Goal: Task Accomplishment & Management: Manage account settings

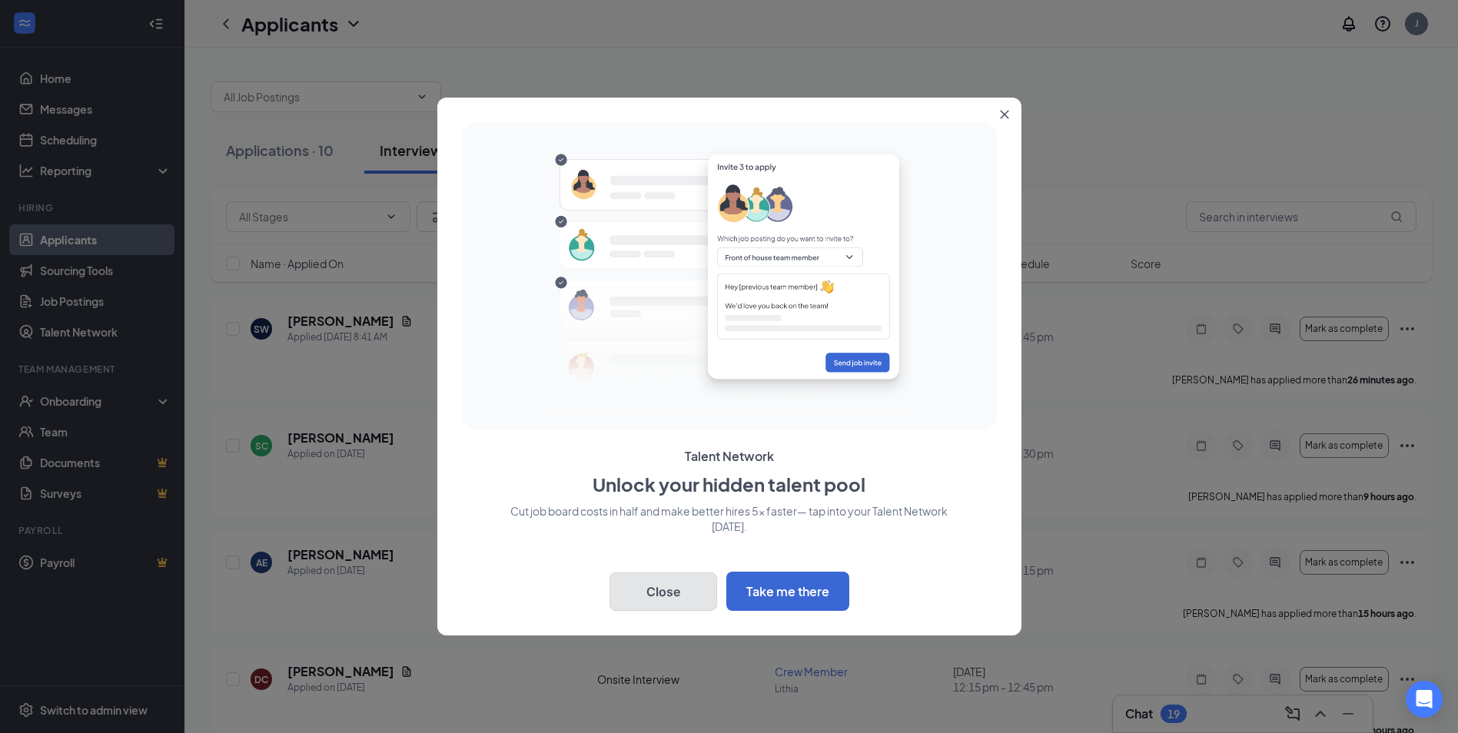
click at [680, 580] on button "Close" at bounding box center [664, 592] width 108 height 38
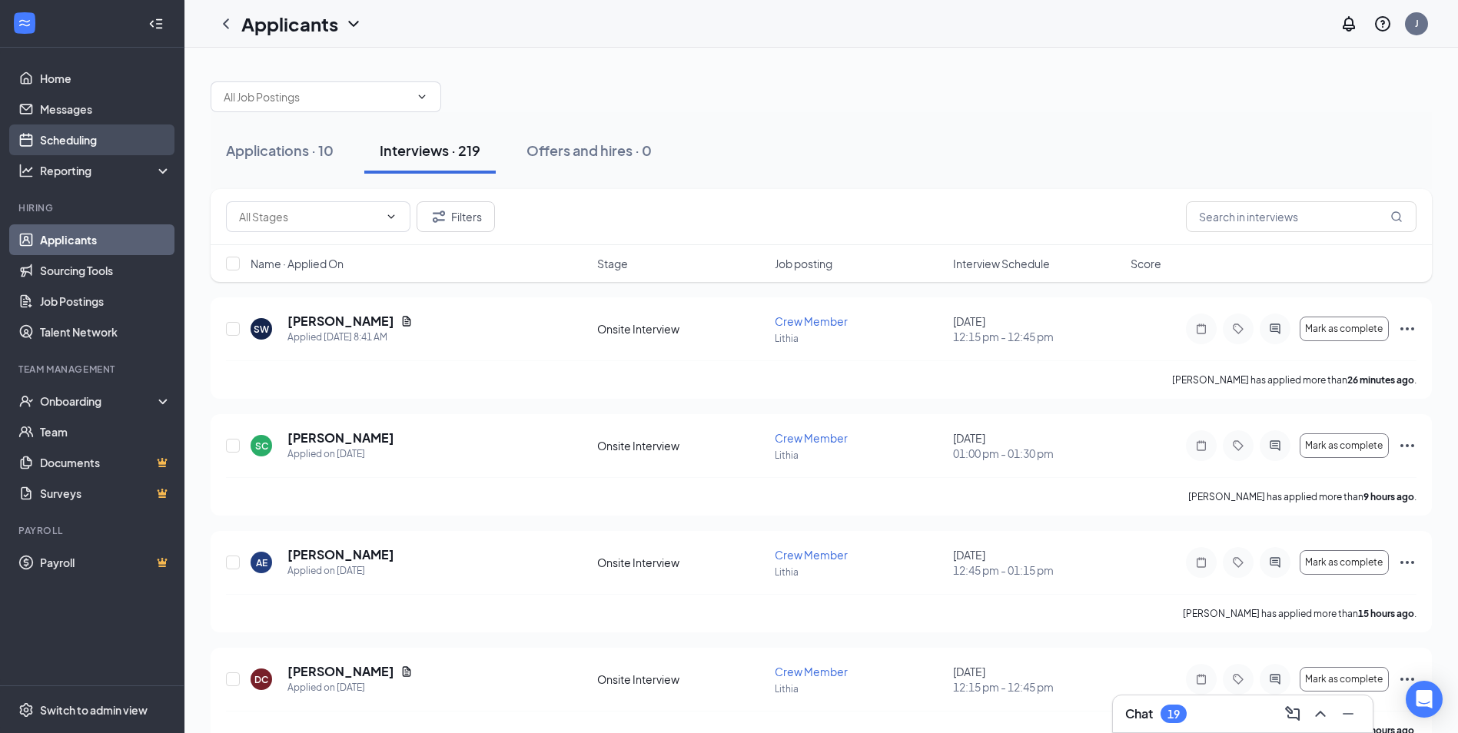
click at [56, 147] on link "Scheduling" at bounding box center [105, 140] width 131 height 31
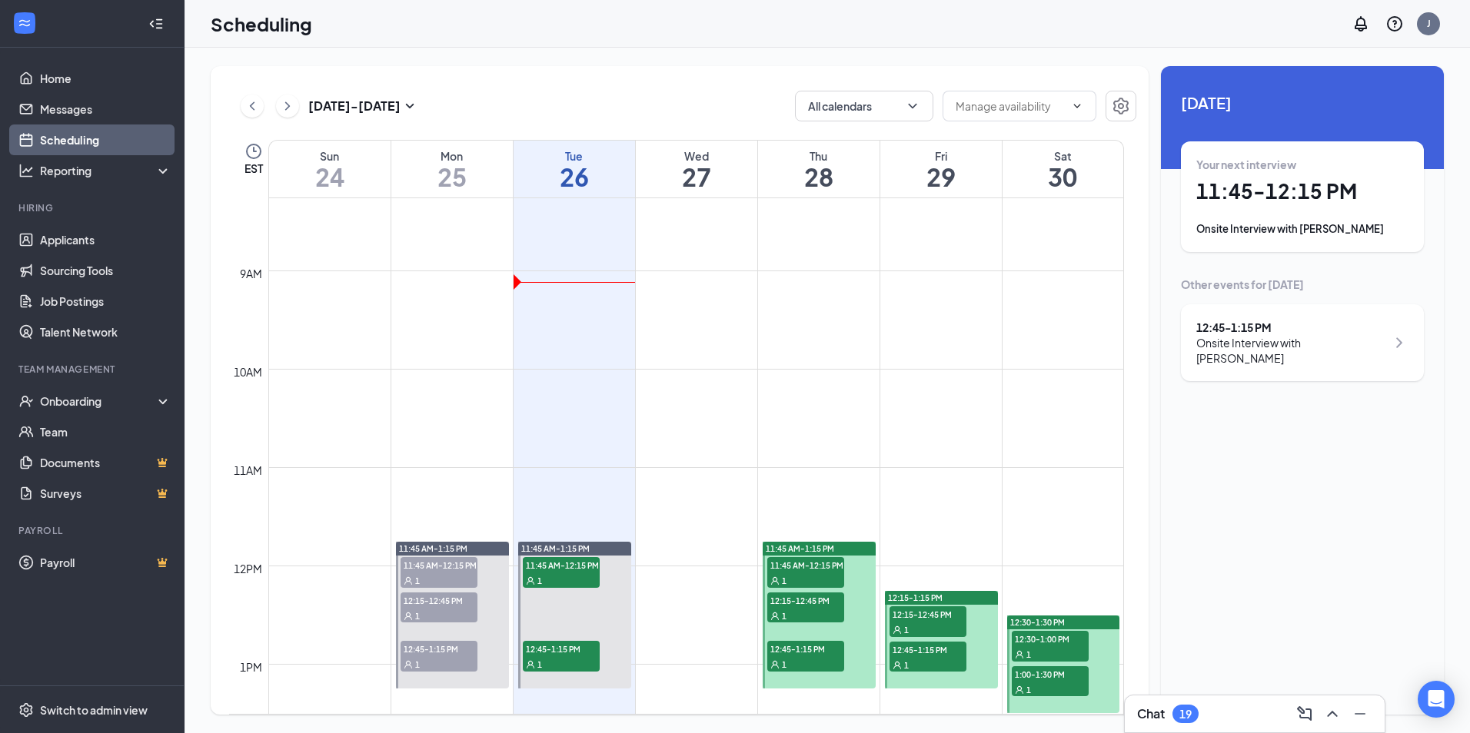
scroll to position [986, 0]
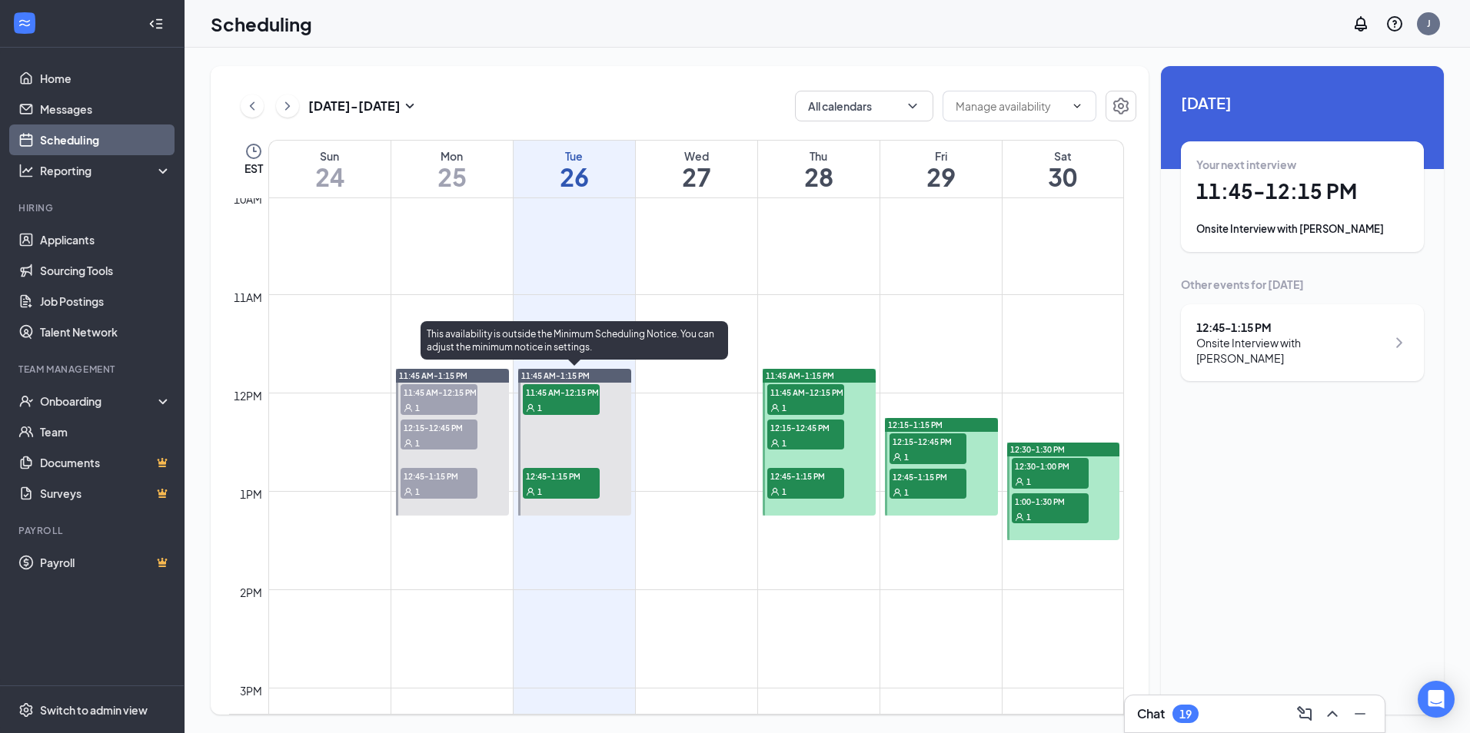
click at [563, 404] on div "1" at bounding box center [561, 407] width 77 height 15
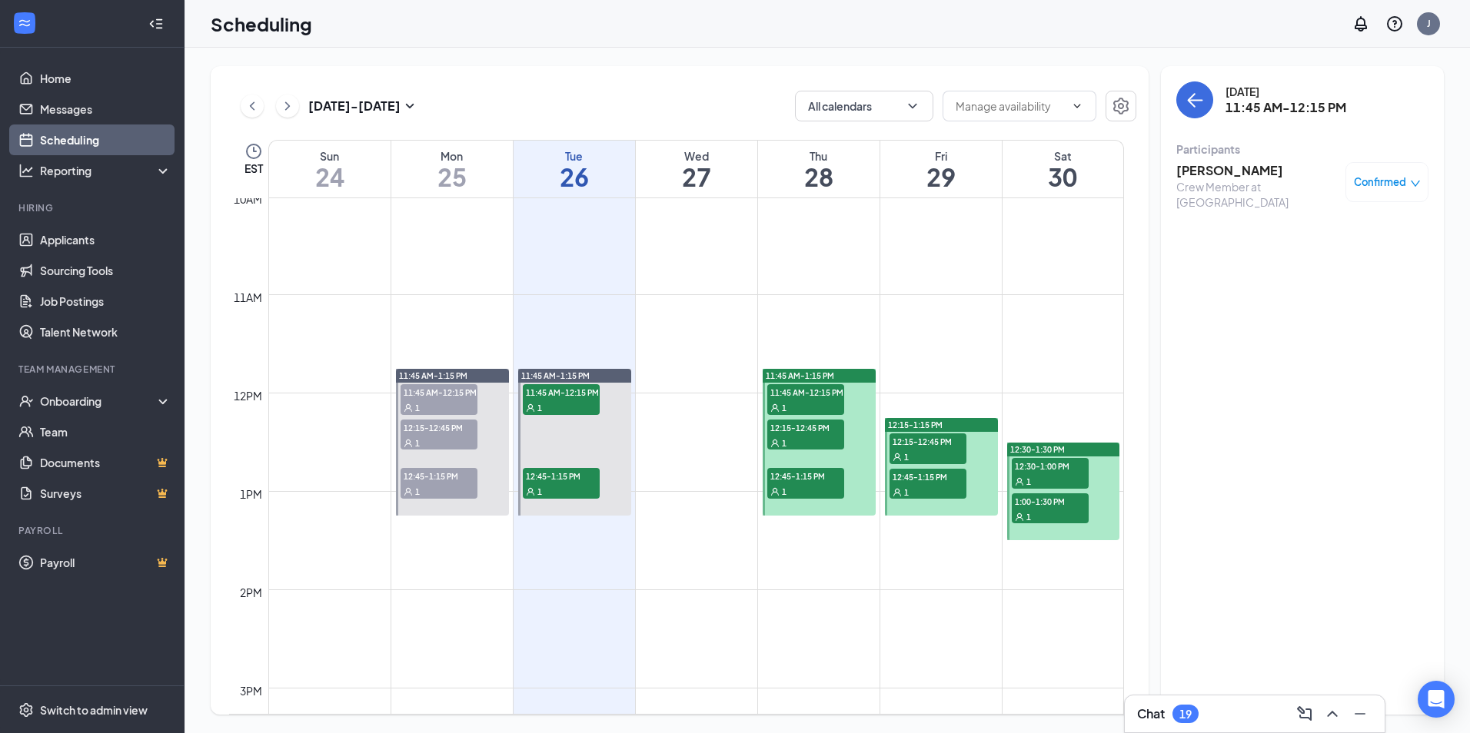
click at [1227, 167] on h3 "[PERSON_NAME]" at bounding box center [1256, 170] width 161 height 17
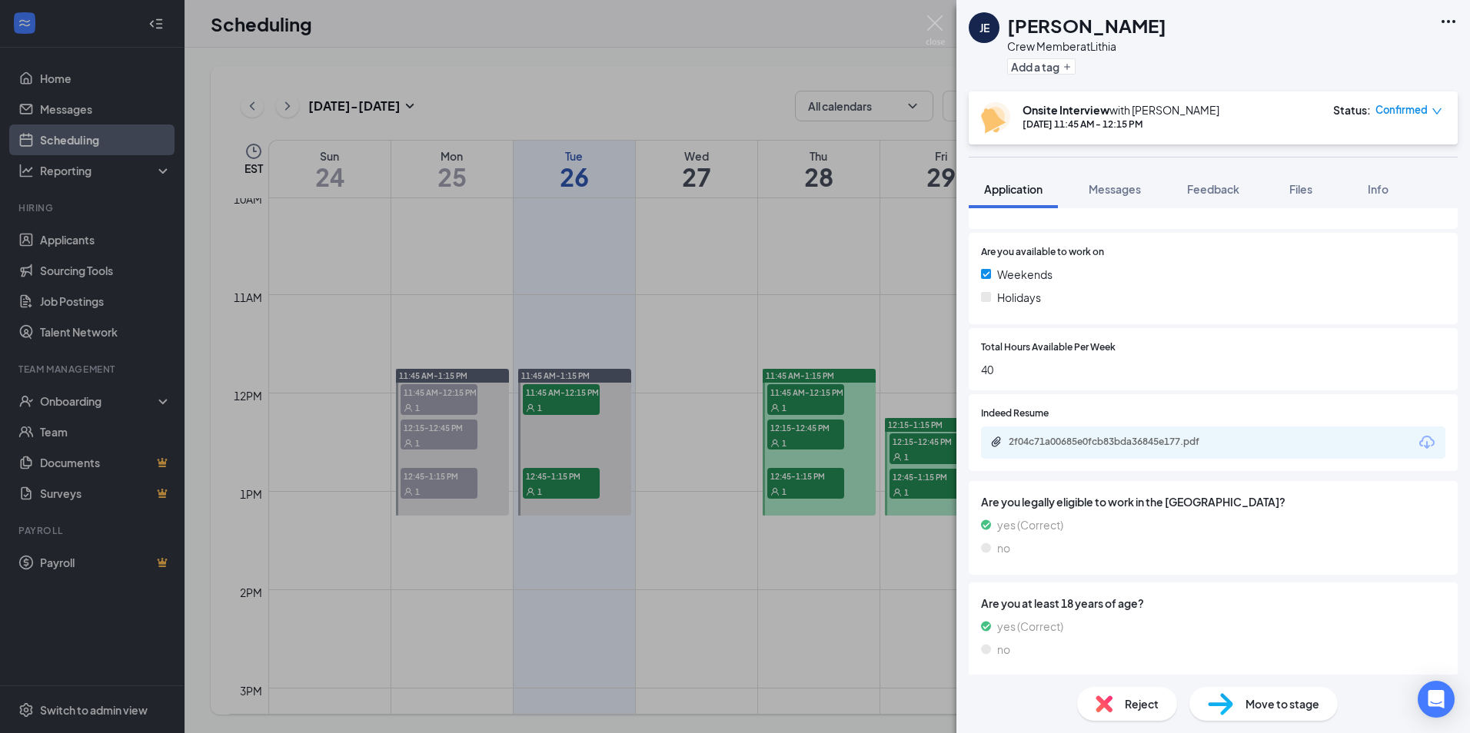
scroll to position [461, 0]
click at [1104, 440] on div "2f04c71a00685e0fcb83bda36845e177.pdf" at bounding box center [1116, 439] width 215 height 12
click at [481, 340] on div "JE [PERSON_NAME] Crew Member at [GEOGRAPHIC_DATA] Add a tag Onsite Interview wi…" at bounding box center [735, 366] width 1470 height 733
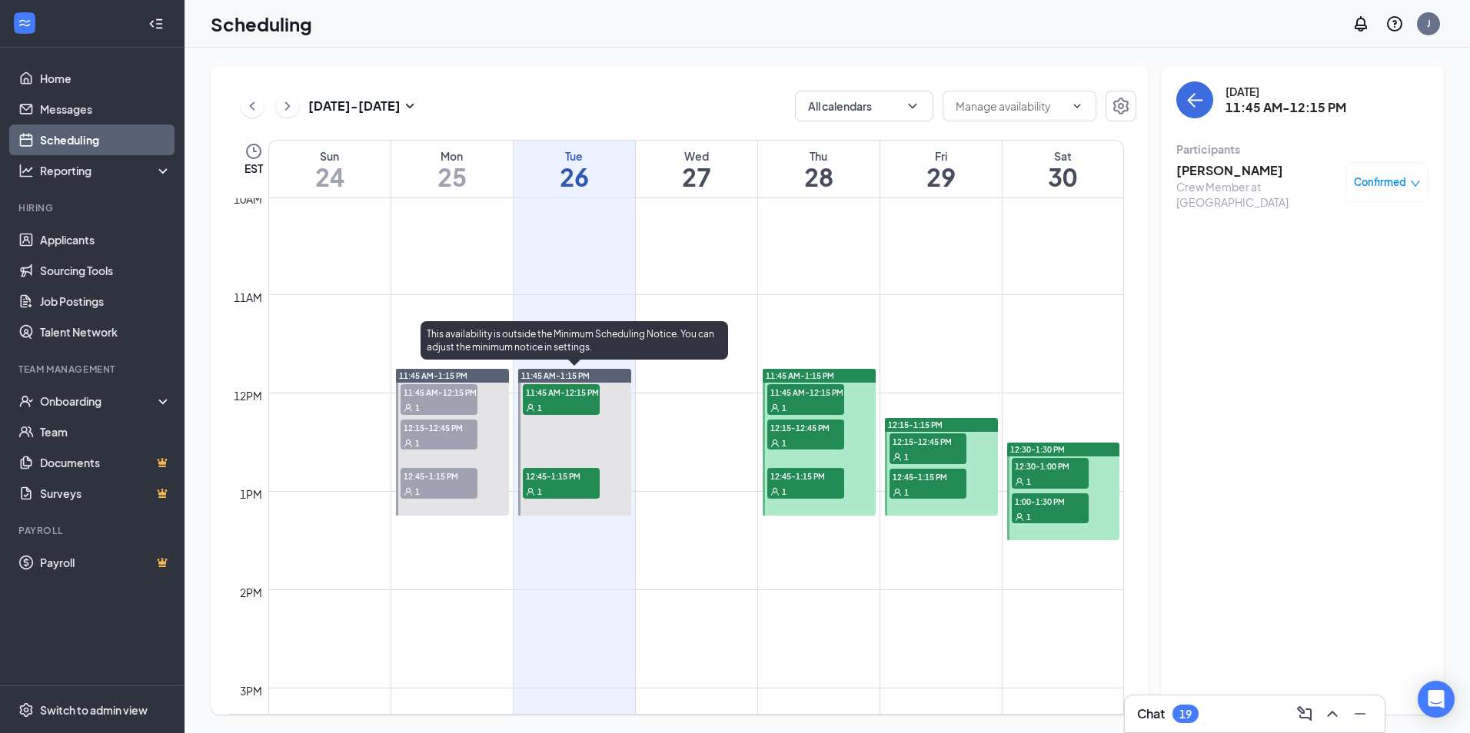
click at [560, 472] on span "12:45-1:15 PM" at bounding box center [561, 475] width 77 height 15
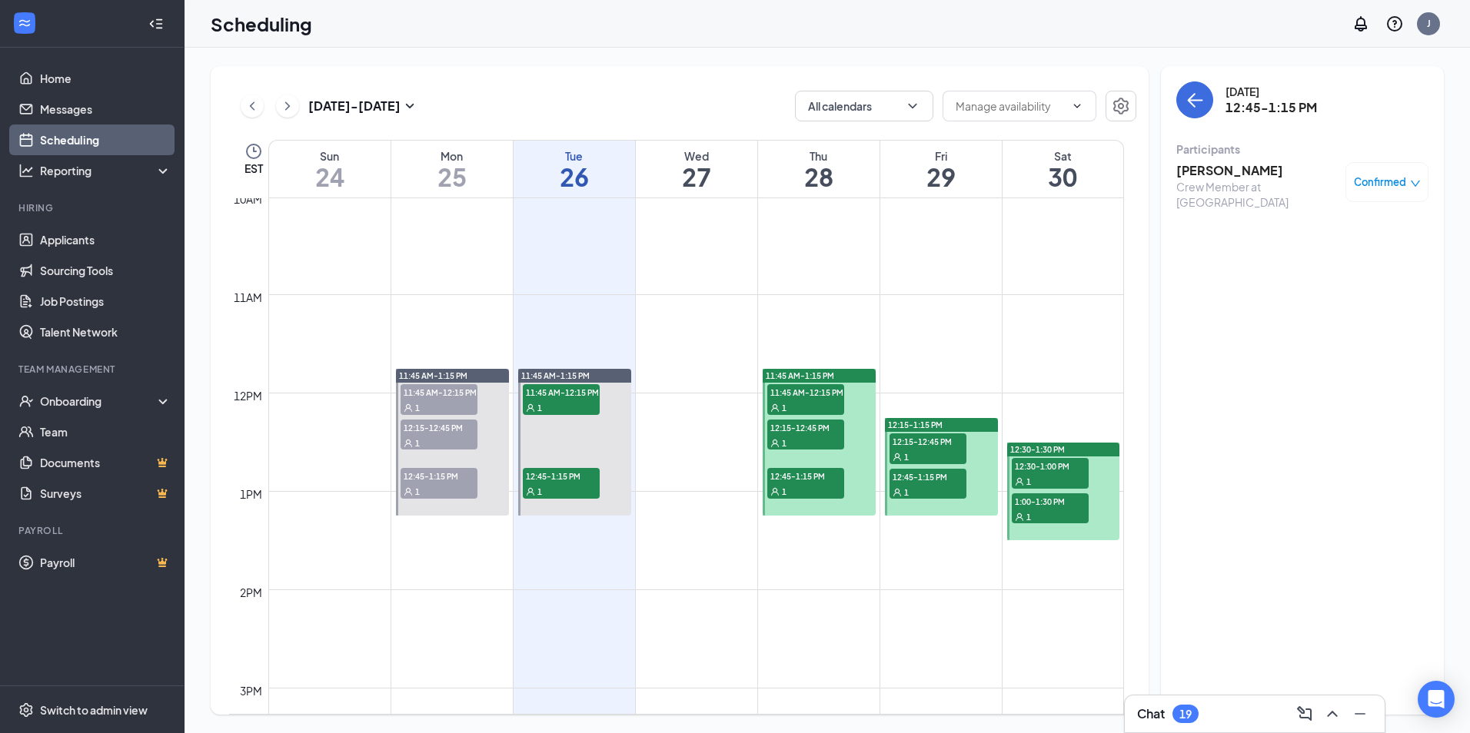
click at [1224, 180] on div "Crew Member at [GEOGRAPHIC_DATA]" at bounding box center [1256, 194] width 161 height 31
click at [1217, 165] on h3 "[PERSON_NAME]" at bounding box center [1256, 170] width 161 height 17
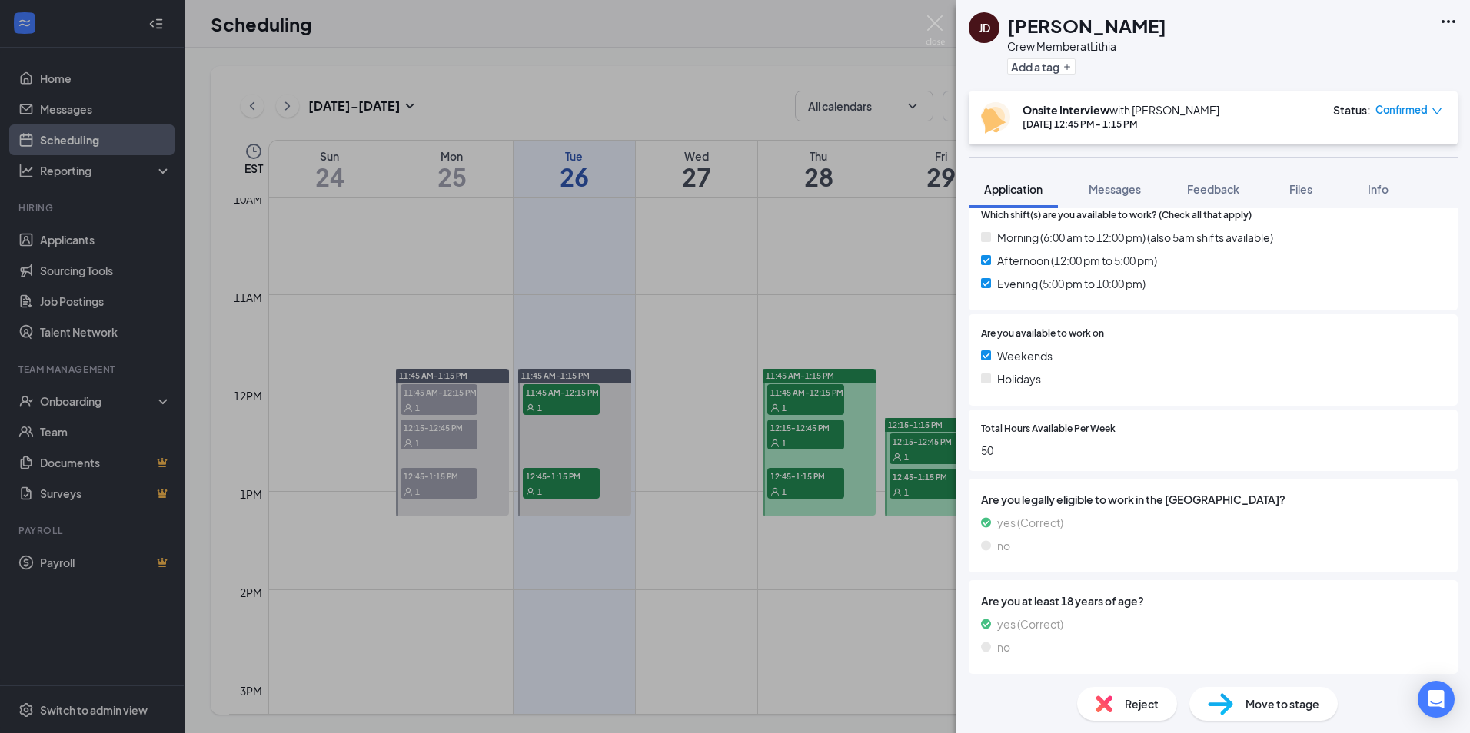
scroll to position [498, 0]
click at [757, 334] on div "[PERSON_NAME] Crew Member at Lithia Add a tag Onsite Interview with [PERSON_NAM…" at bounding box center [735, 366] width 1470 height 733
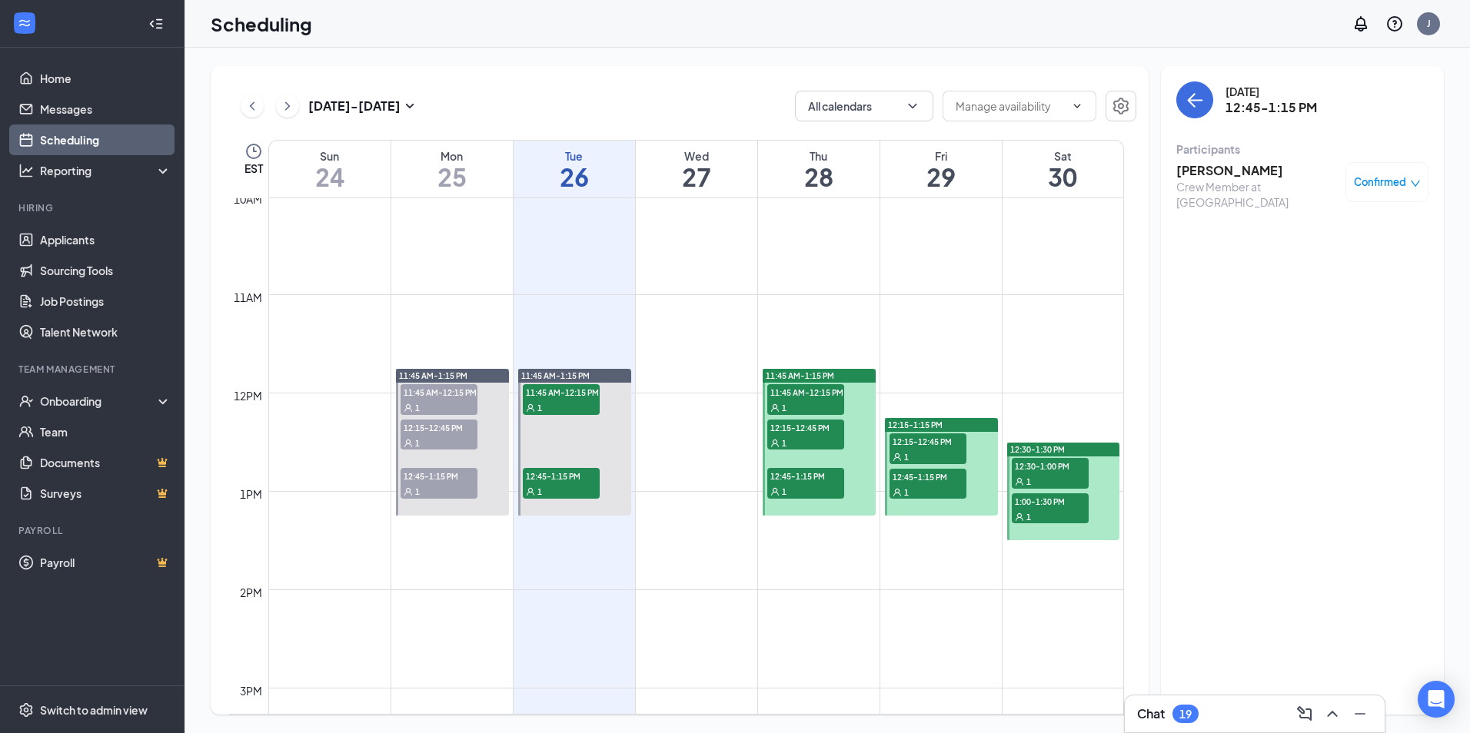
click at [792, 404] on div "1" at bounding box center [805, 407] width 77 height 15
click at [1209, 173] on h3 "[PERSON_NAME]" at bounding box center [1256, 170] width 161 height 17
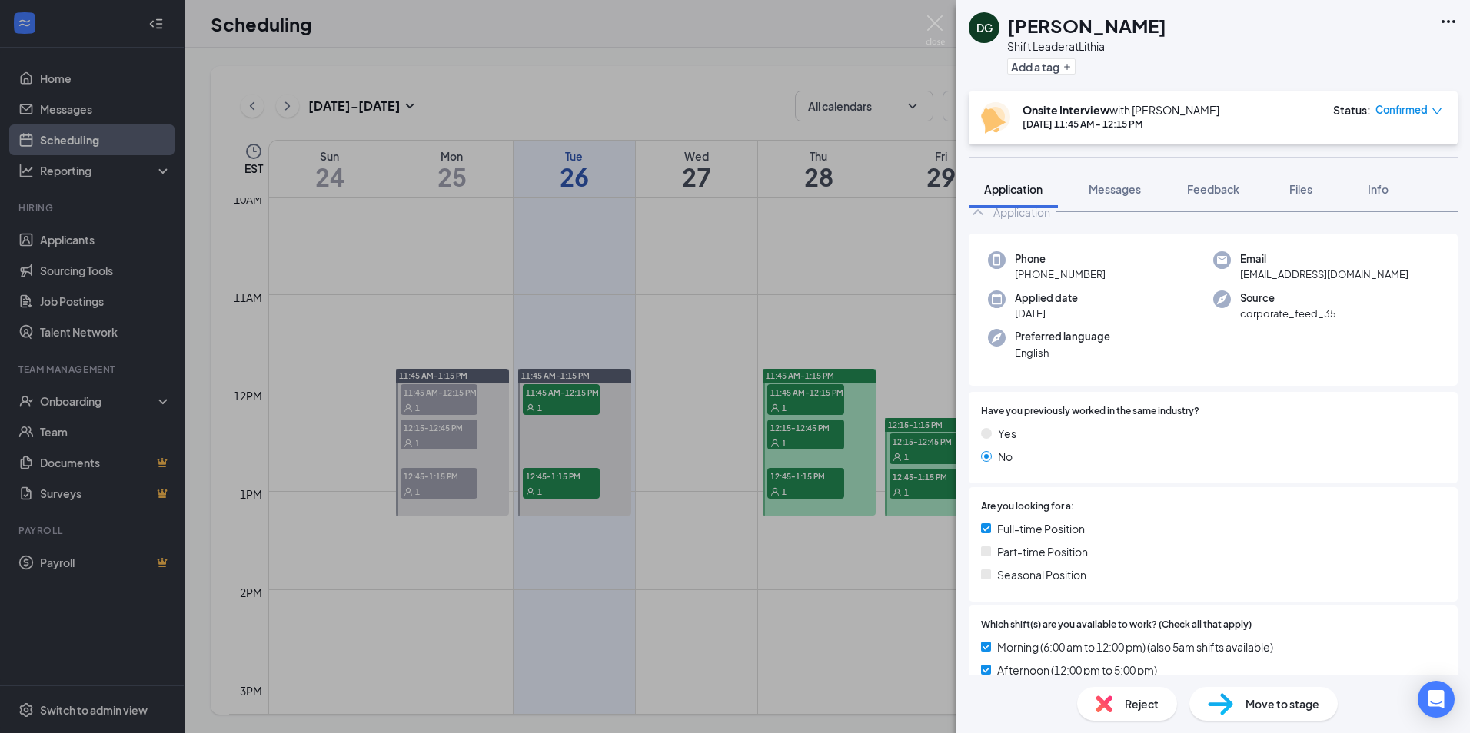
scroll to position [154, 0]
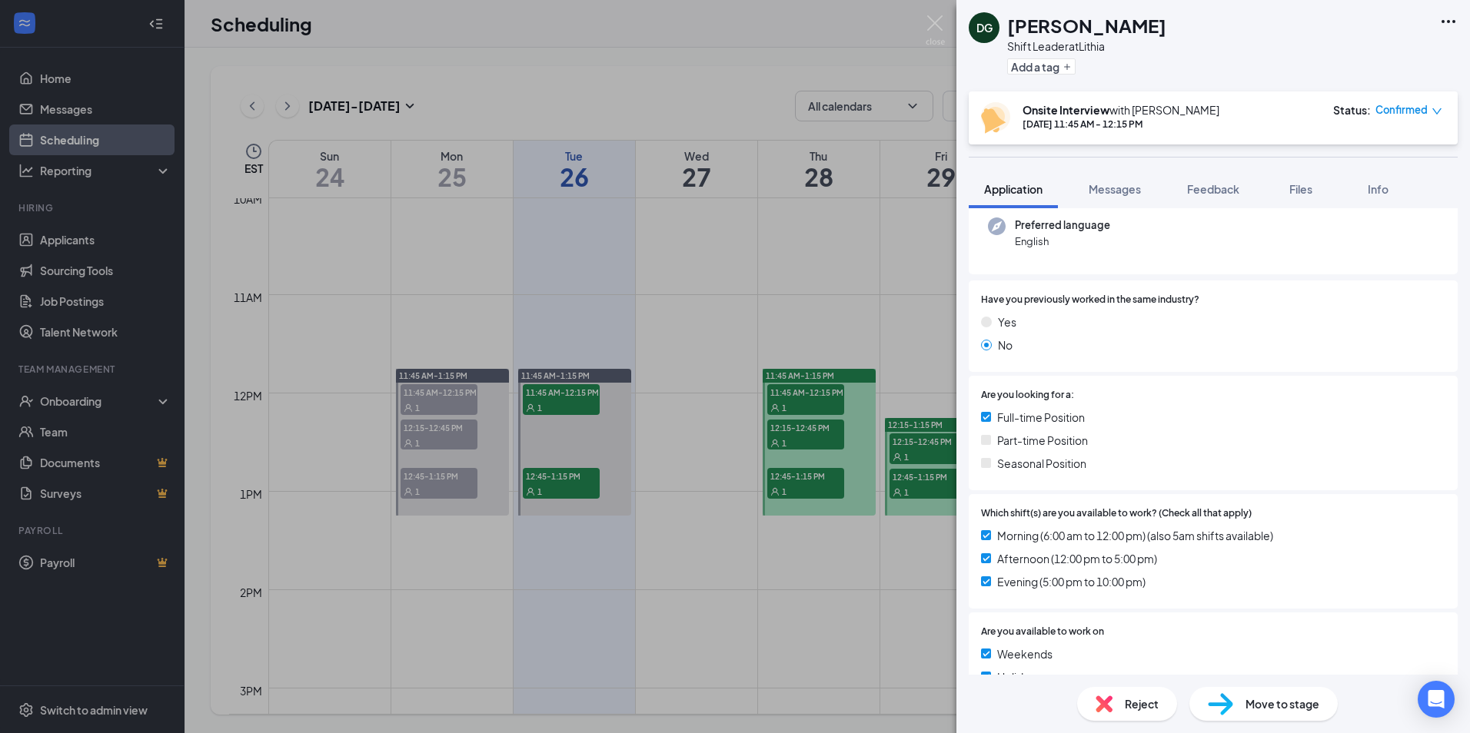
click at [645, 511] on div "DG [PERSON_NAME] Shift Leader at [GEOGRAPHIC_DATA] Add a tag Onsite Interview w…" at bounding box center [735, 366] width 1470 height 733
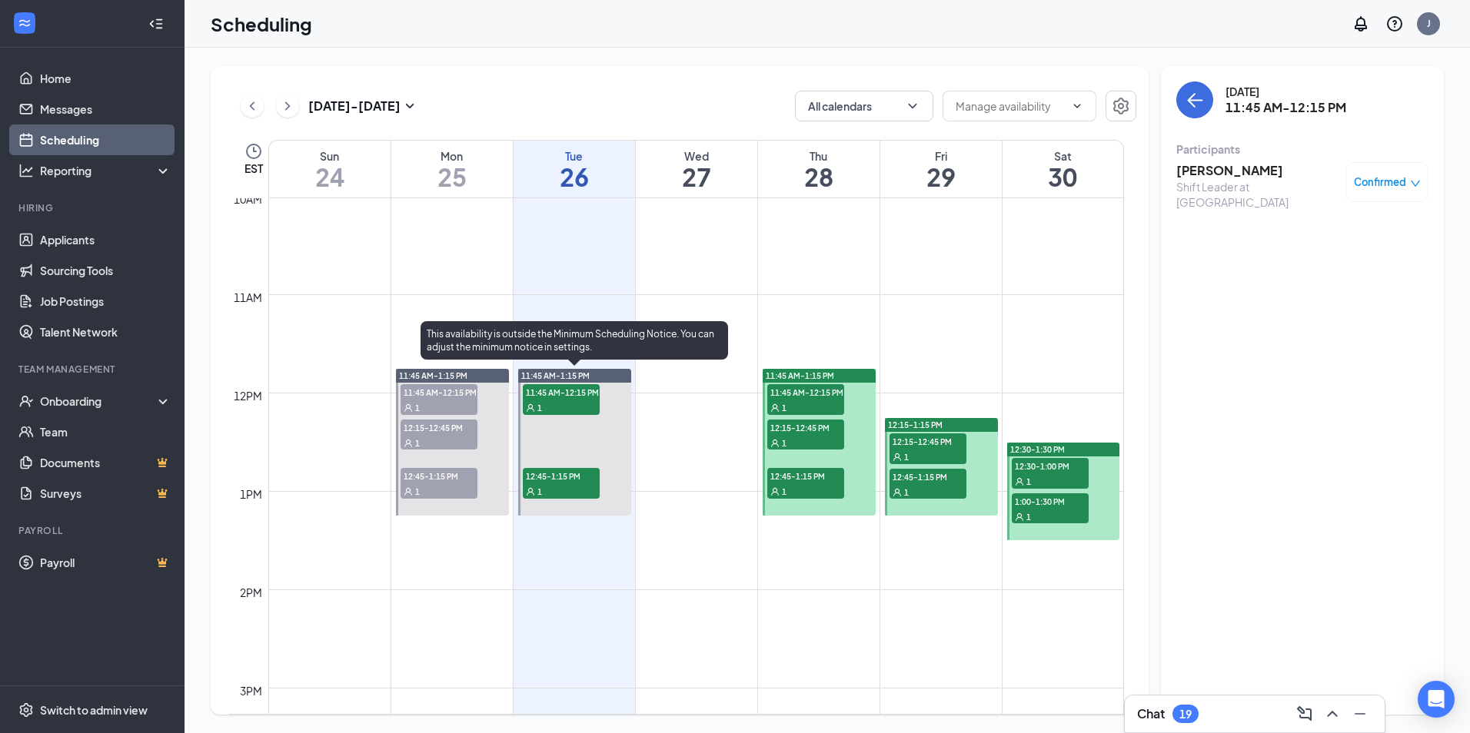
click at [566, 481] on span "12:45-1:15 PM" at bounding box center [561, 475] width 77 height 15
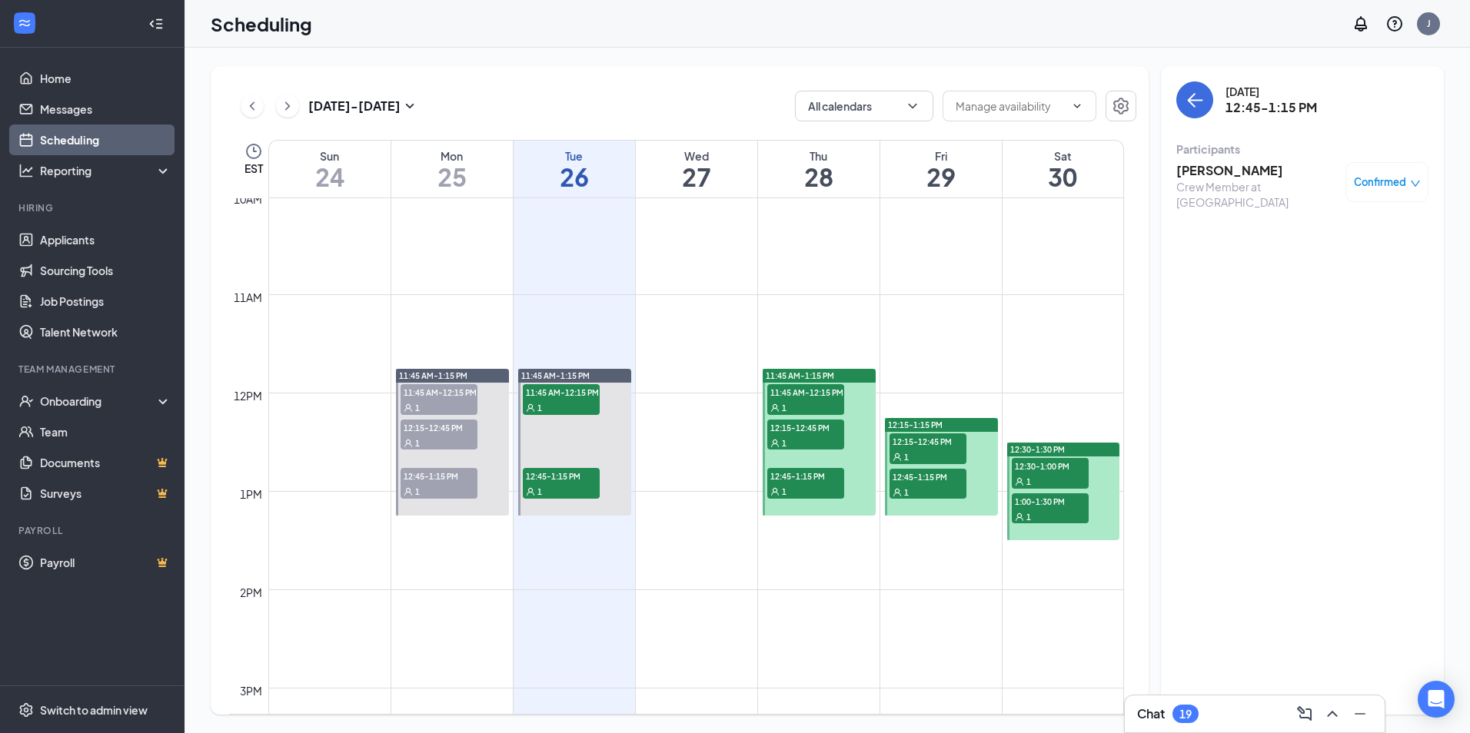
click at [817, 403] on div "1" at bounding box center [805, 407] width 77 height 15
click at [1247, 170] on h3 "[PERSON_NAME]" at bounding box center [1256, 170] width 161 height 17
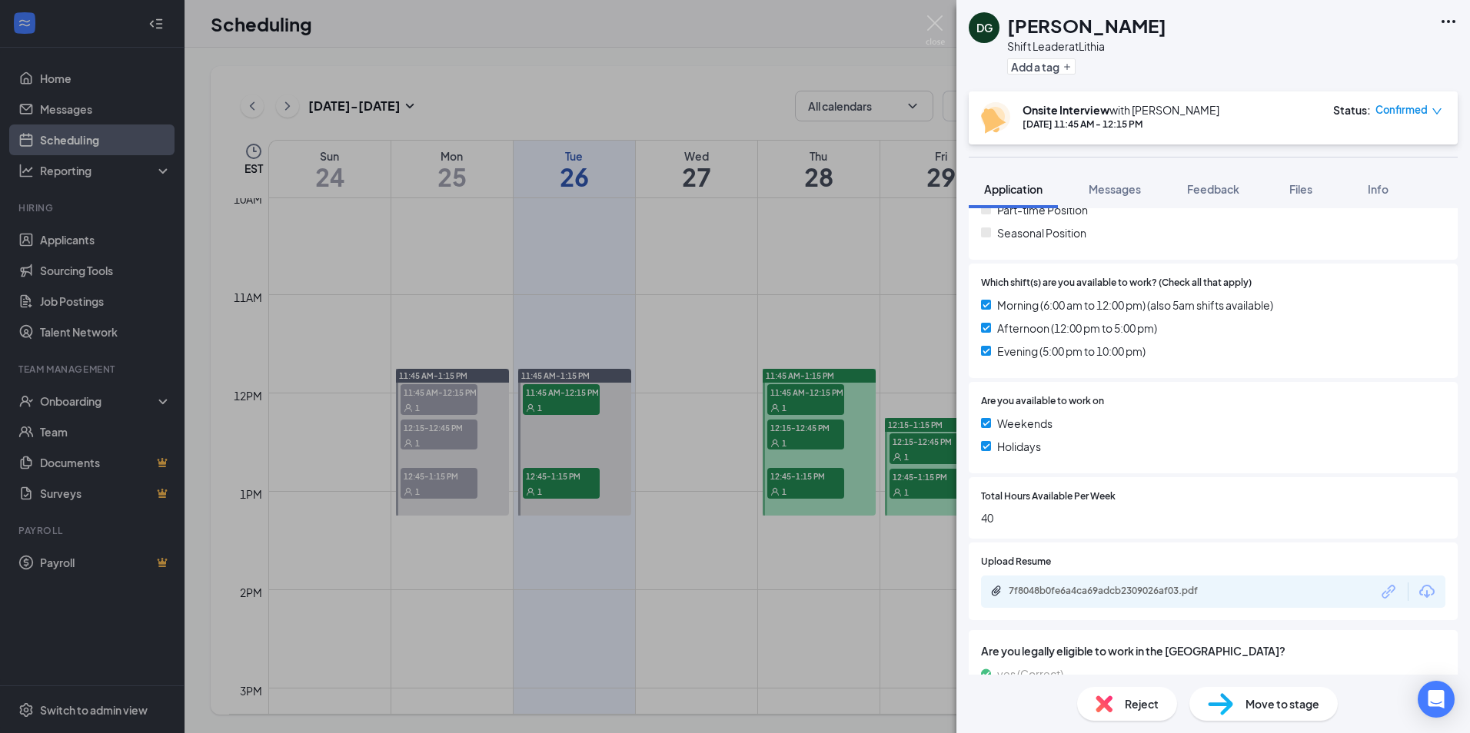
scroll to position [461, 0]
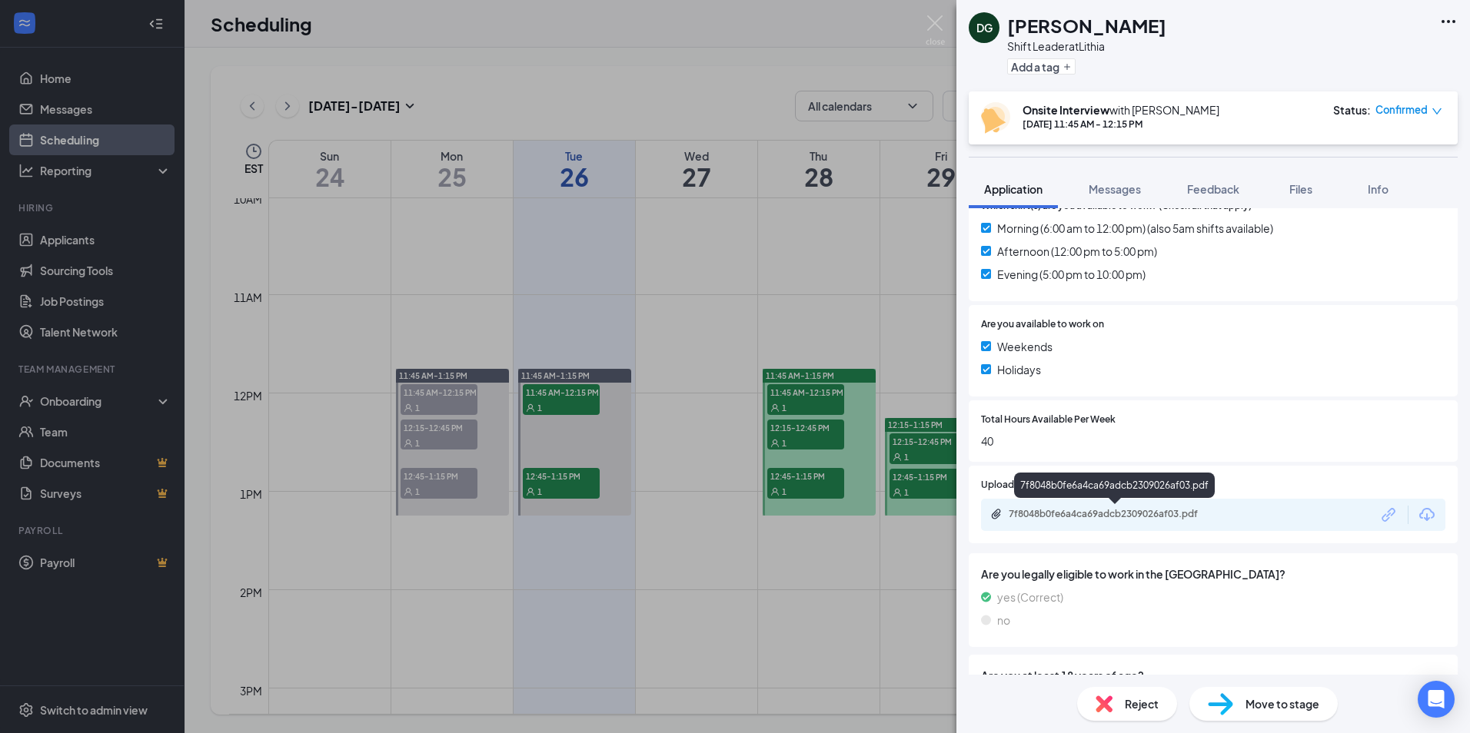
click at [1108, 517] on div "7f8048b0fe6a4ca69adcb2309026af03.pdf" at bounding box center [1116, 514] width 215 height 12
click at [907, 289] on div "DG [PERSON_NAME] Shift Leader at [GEOGRAPHIC_DATA] Add a tag Onsite Interview w…" at bounding box center [735, 366] width 1470 height 733
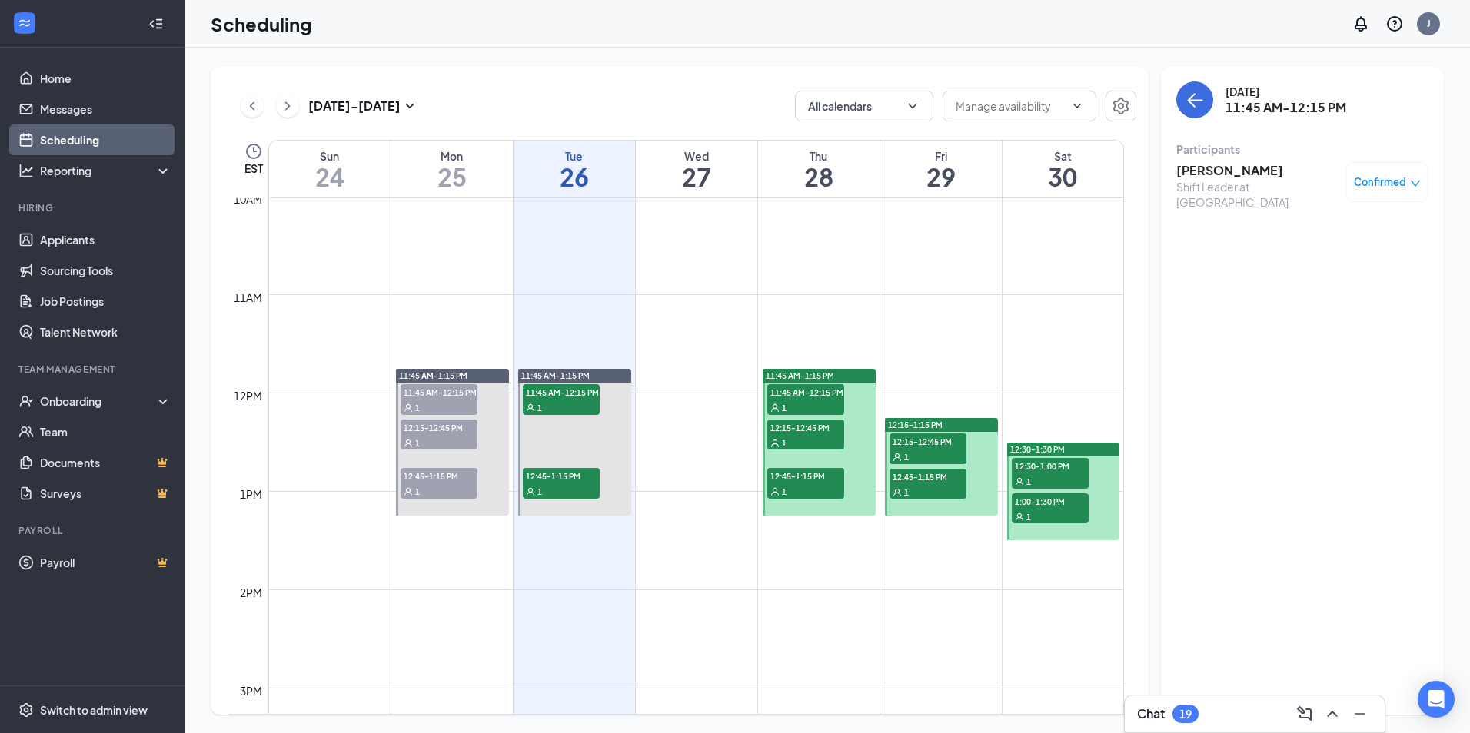
click at [820, 438] on div "1" at bounding box center [805, 442] width 77 height 15
click at [1241, 172] on h3 "[PERSON_NAME]" at bounding box center [1256, 170] width 161 height 17
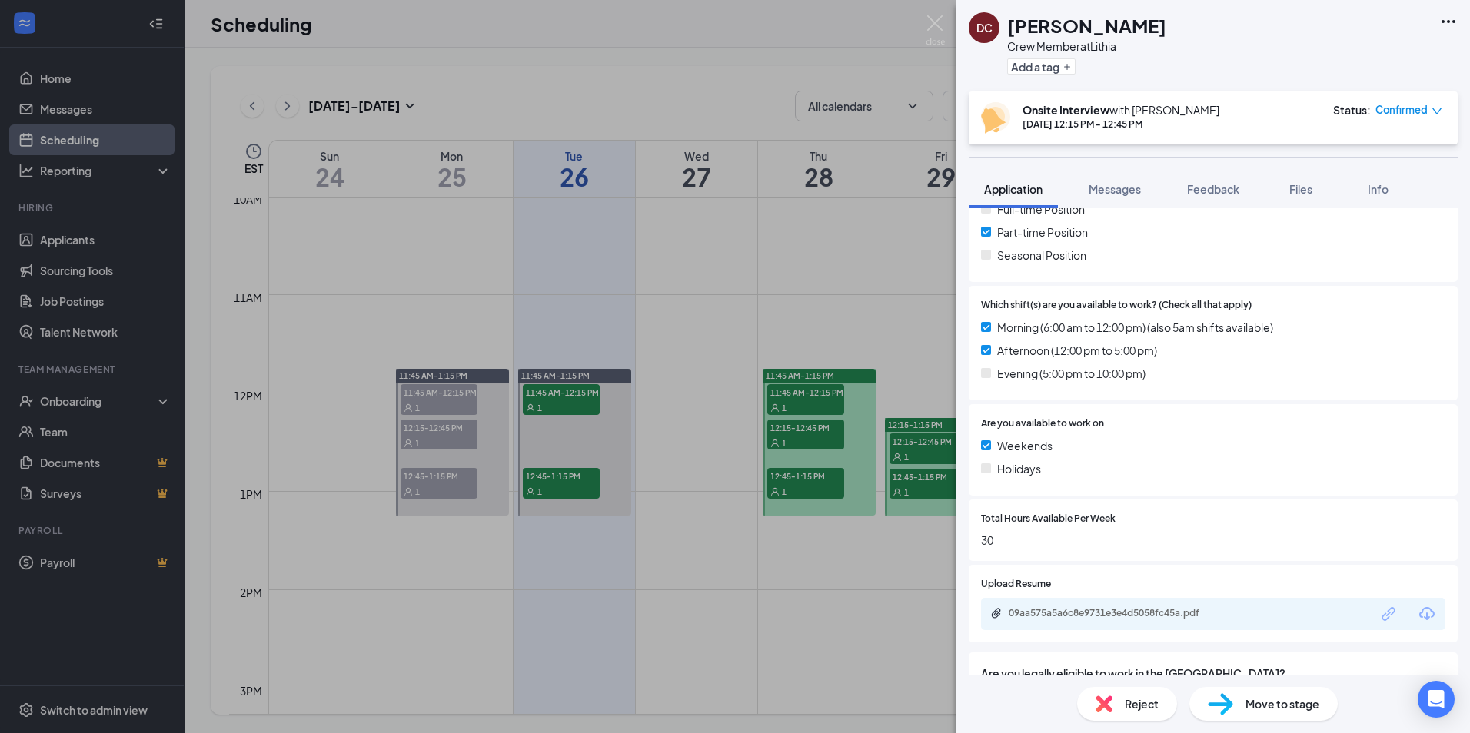
scroll to position [534, 0]
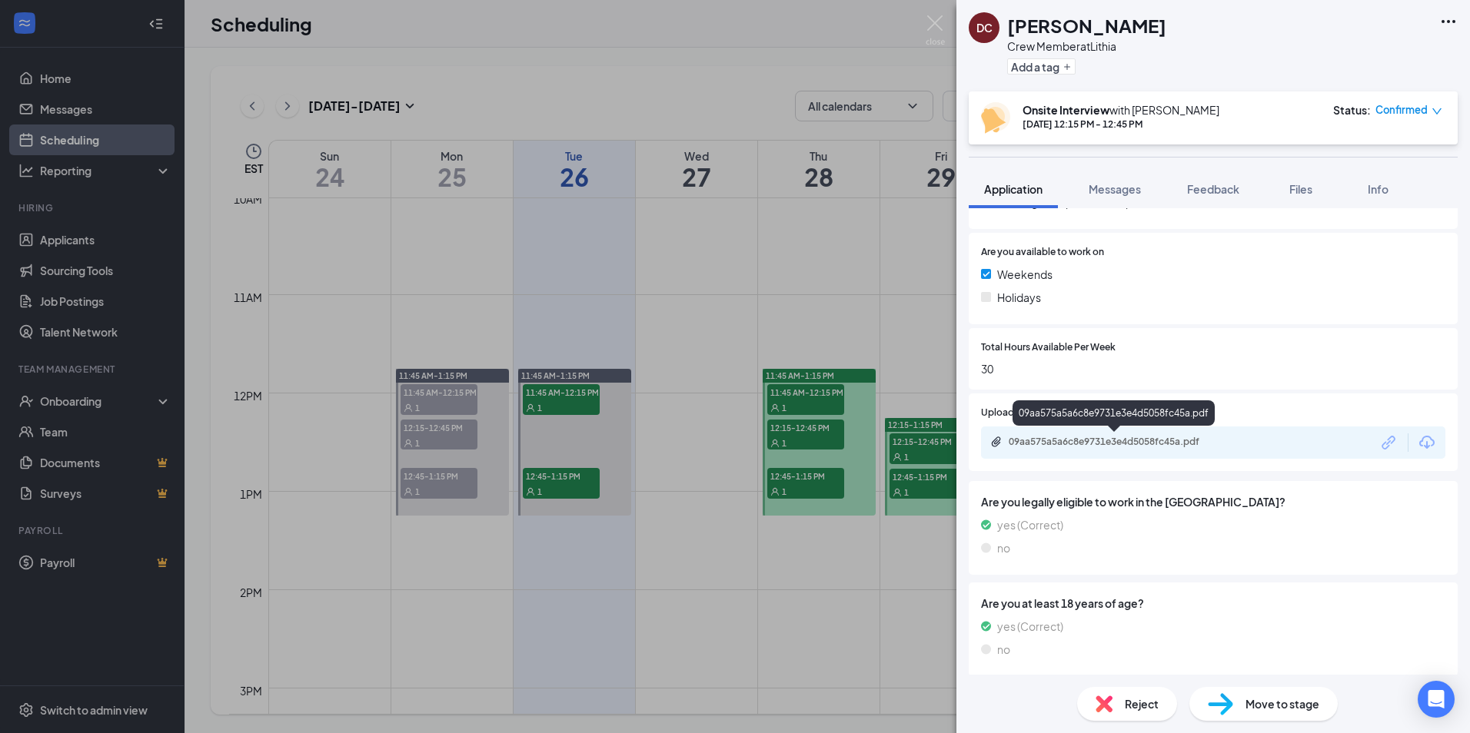
click at [1103, 446] on div "09aa575a5a6c8e9731e3e4d5058fc45a.pdf" at bounding box center [1116, 442] width 215 height 12
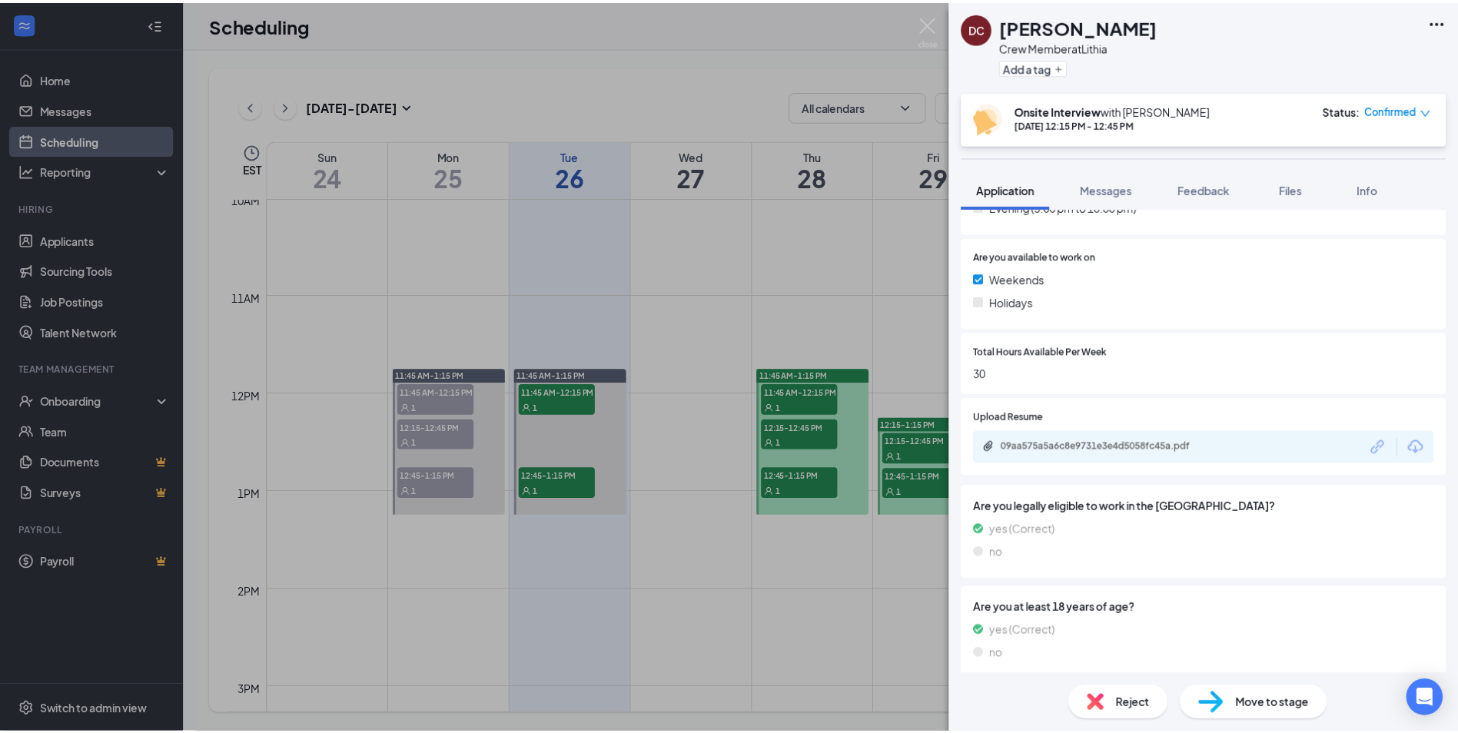
scroll to position [539, 0]
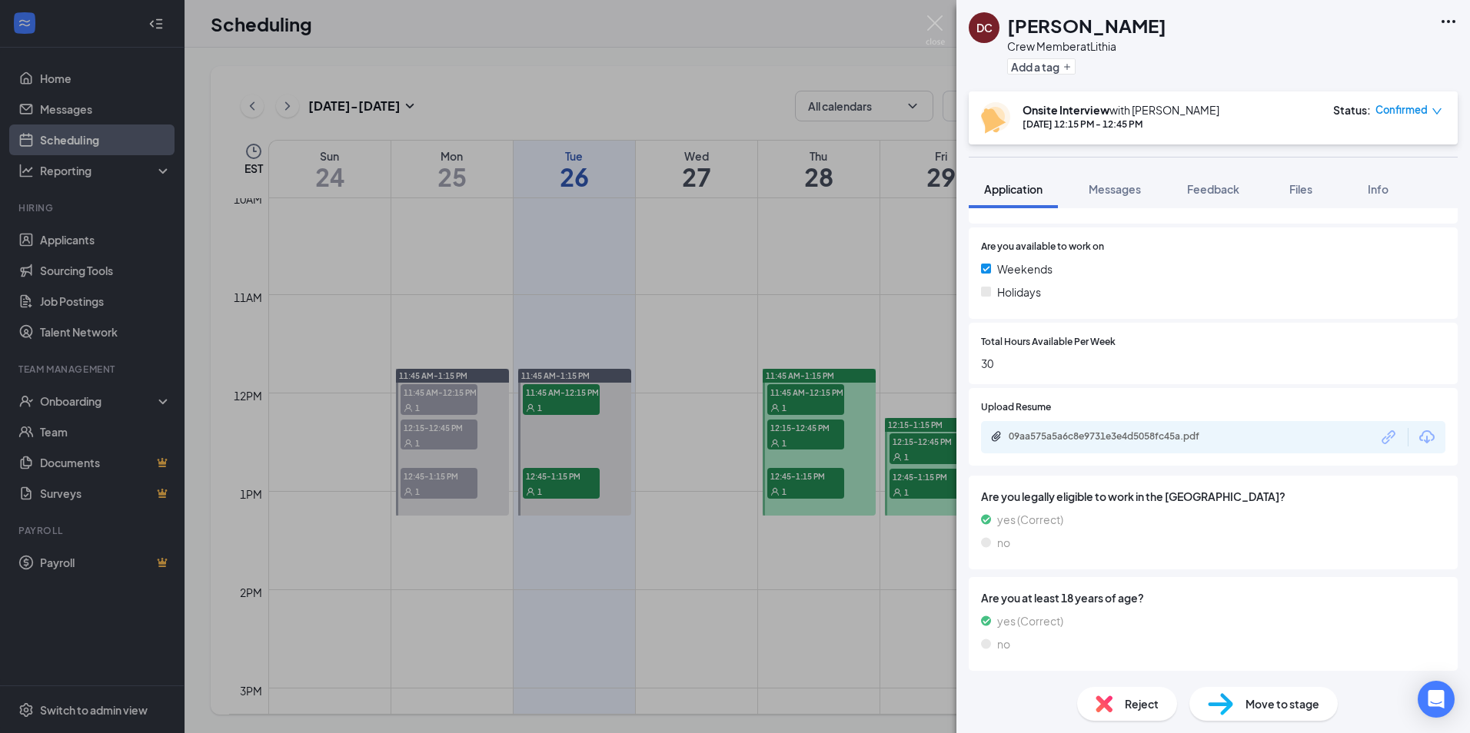
click at [899, 338] on div "DC [PERSON_NAME] Crew Member at [GEOGRAPHIC_DATA] Add a tag Onsite Interview wi…" at bounding box center [735, 366] width 1470 height 733
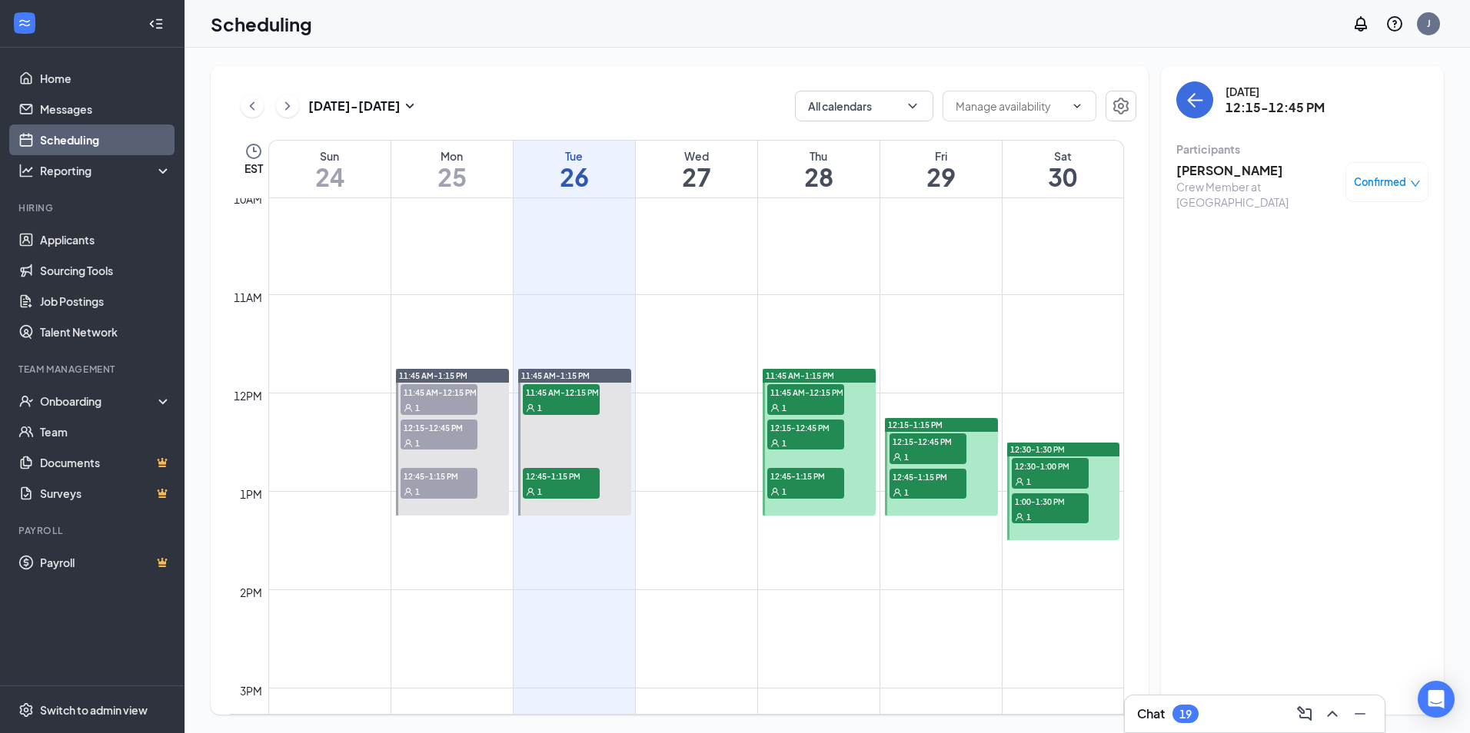
click at [845, 368] on div "11:45 AM-1:15 PM 11:45 AM-12:15 PM 1 12:15-12:45 PM 1 12:45-1:15 PM 1" at bounding box center [818, 442] width 117 height 148
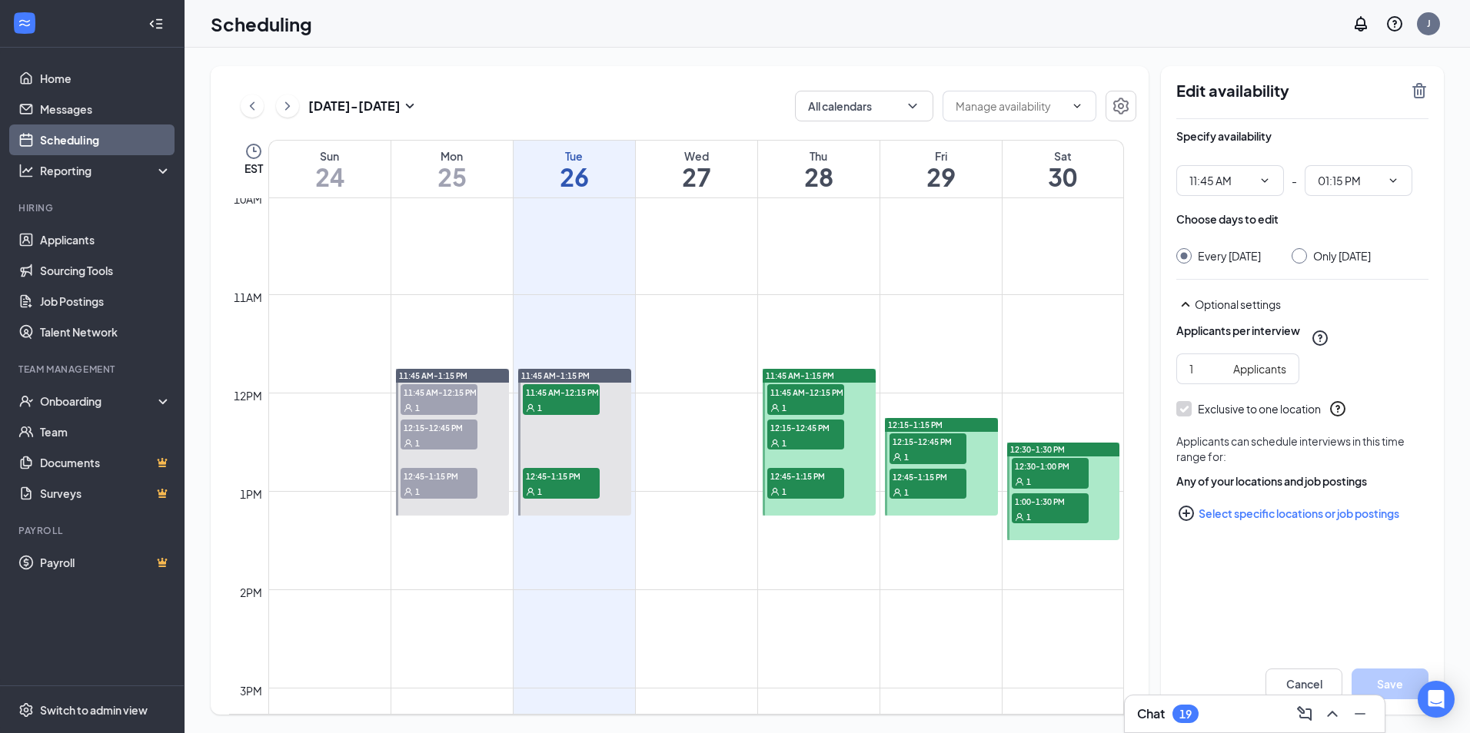
click at [1232, 312] on div "Optional settings" at bounding box center [1312, 304] width 234 height 15
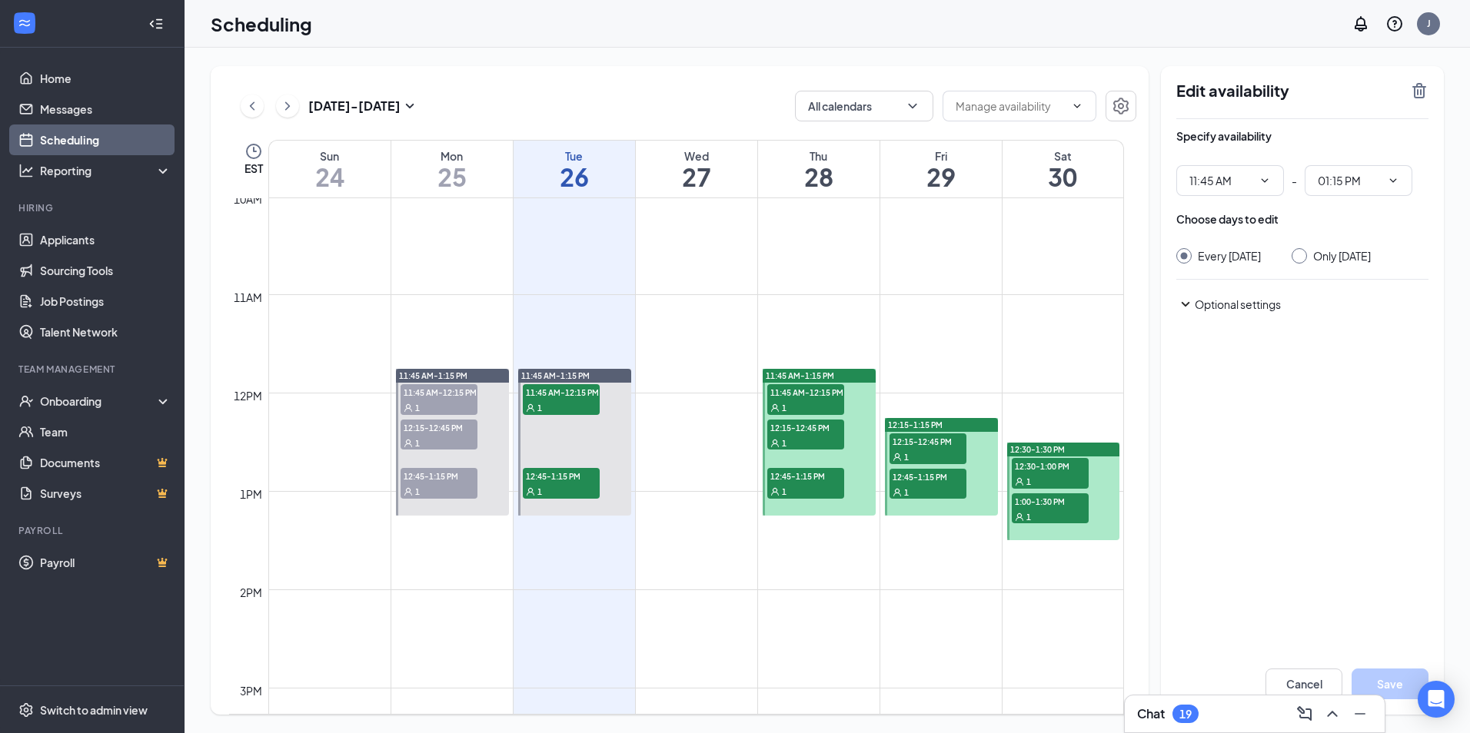
click at [1235, 312] on div "Optional settings" at bounding box center [1312, 304] width 234 height 15
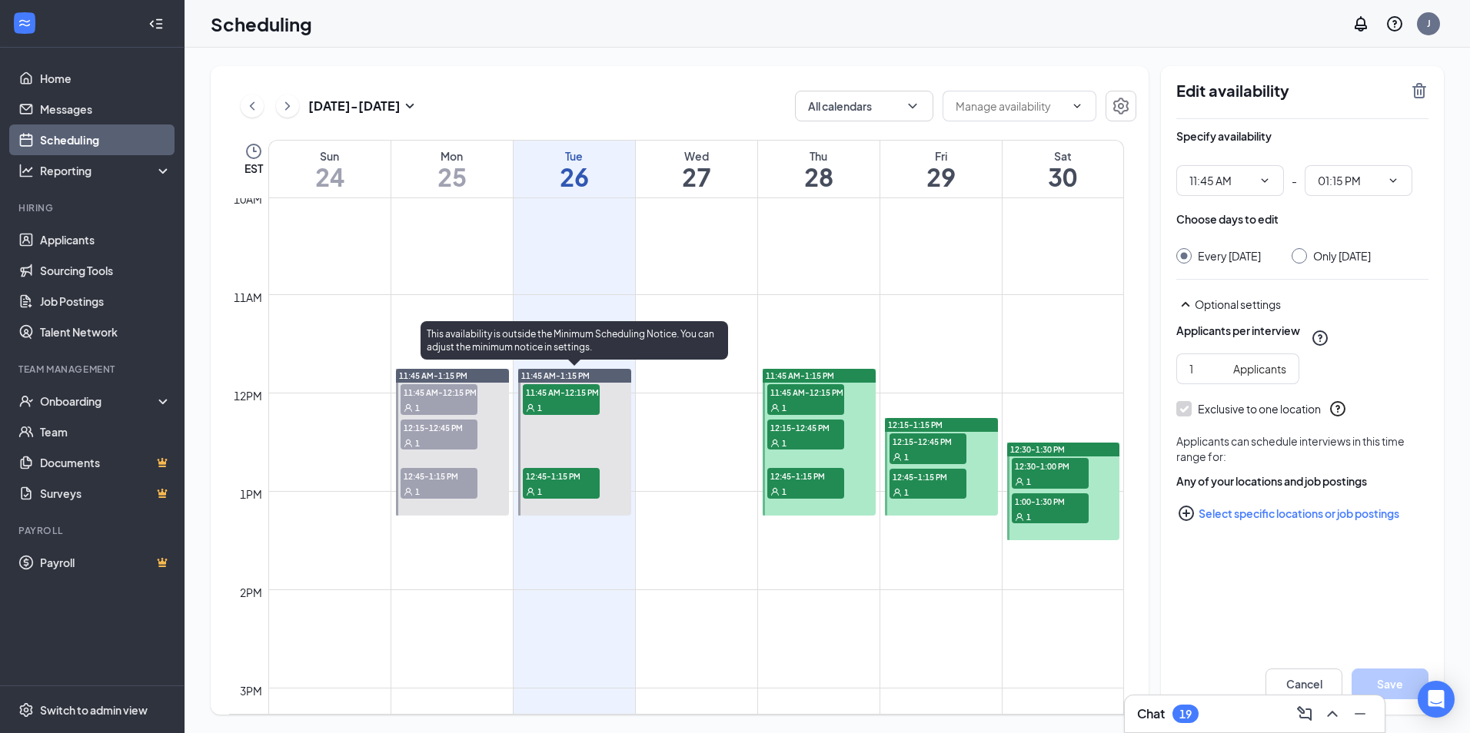
click at [583, 373] on span "11:45 AM-1:15 PM" at bounding box center [555, 376] width 68 height 11
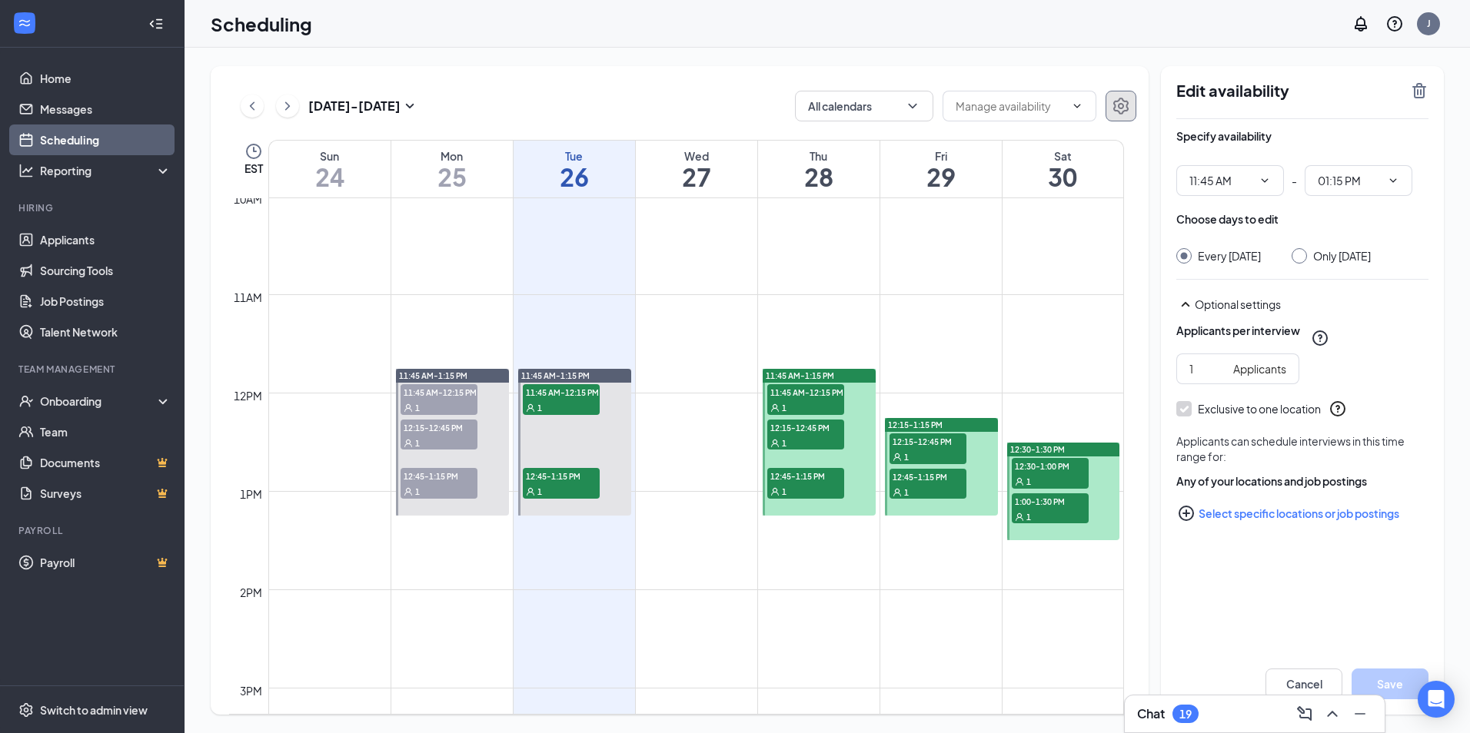
click at [1116, 107] on icon "Settings" at bounding box center [1120, 106] width 15 height 17
type input "11:45 AM"
type input "01:15 PM"
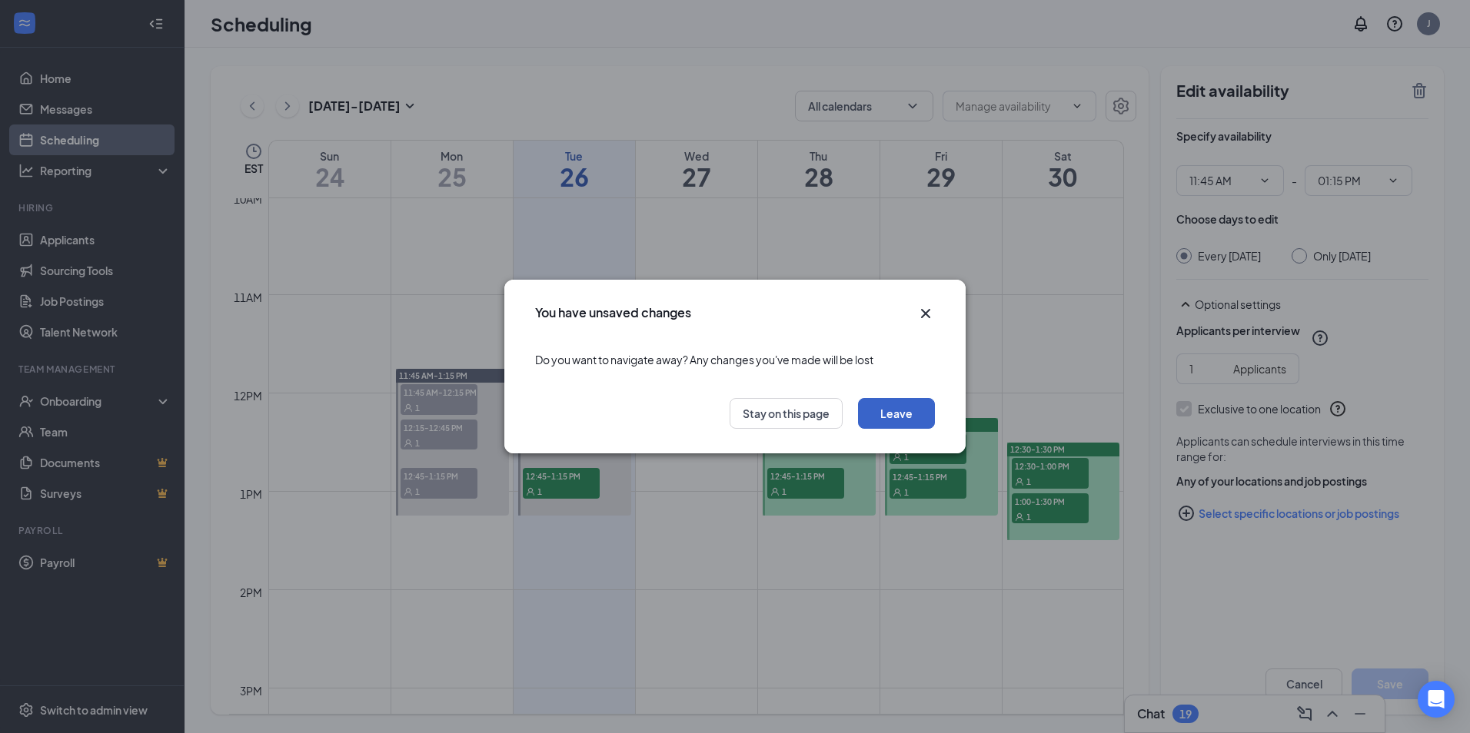
click at [893, 417] on button "Leave" at bounding box center [896, 413] width 77 height 31
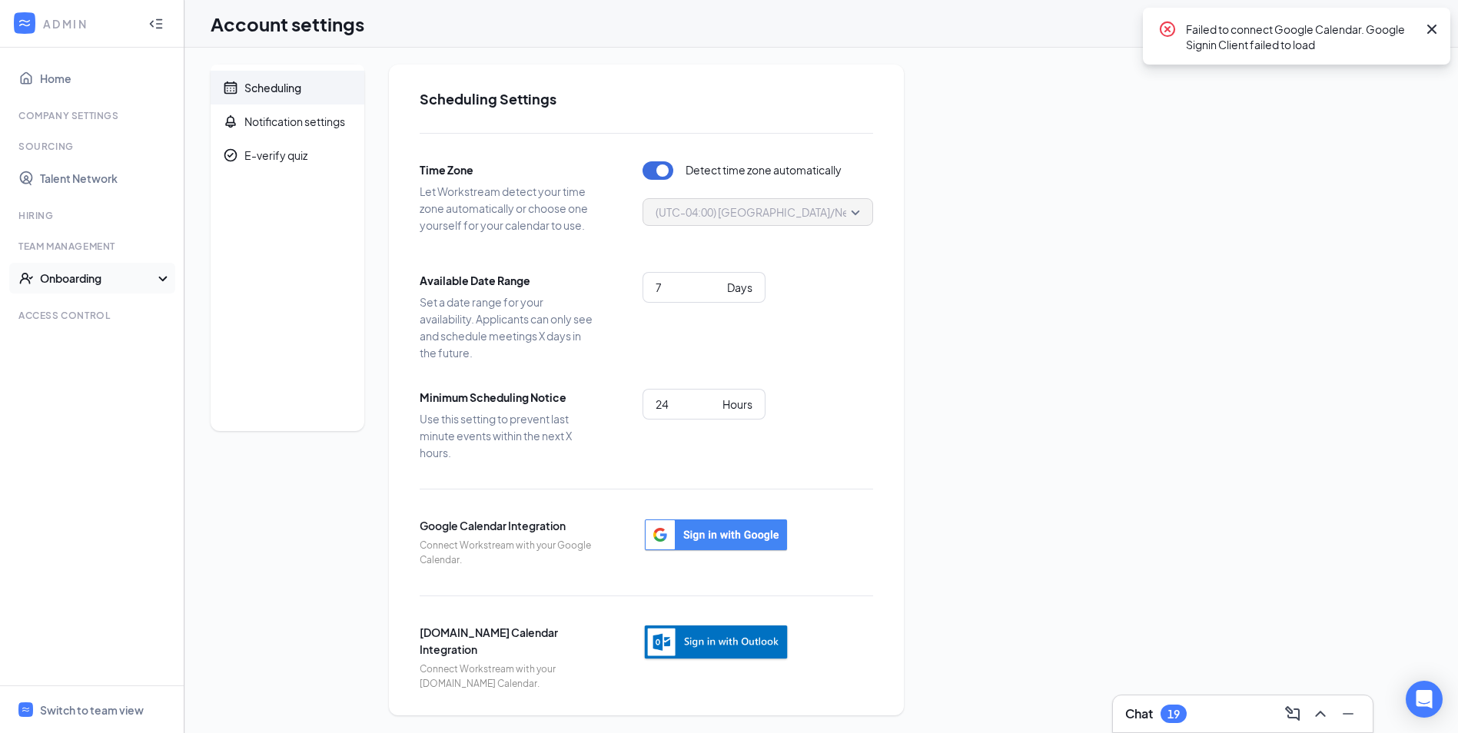
scroll to position [2, 0]
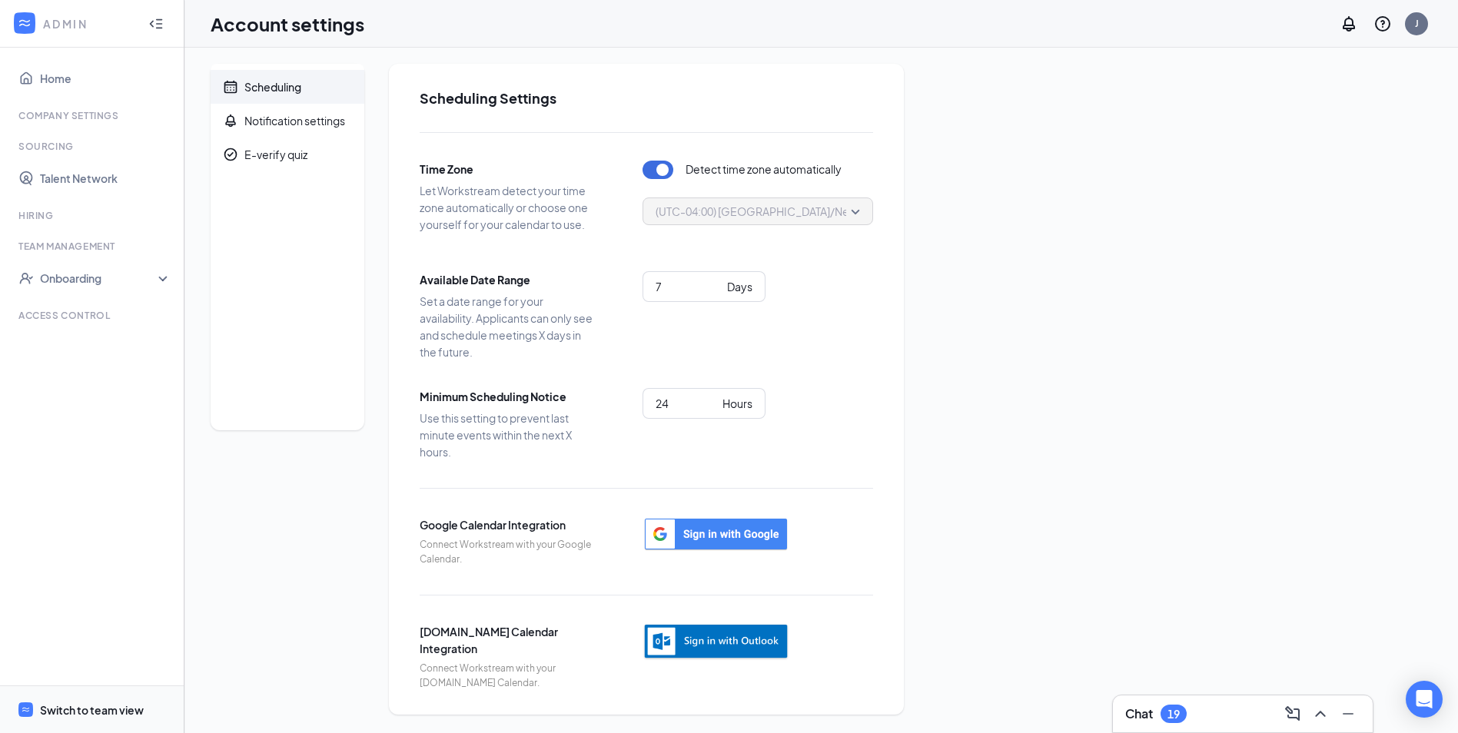
click at [104, 706] on div "Switch to team view" at bounding box center [92, 710] width 104 height 15
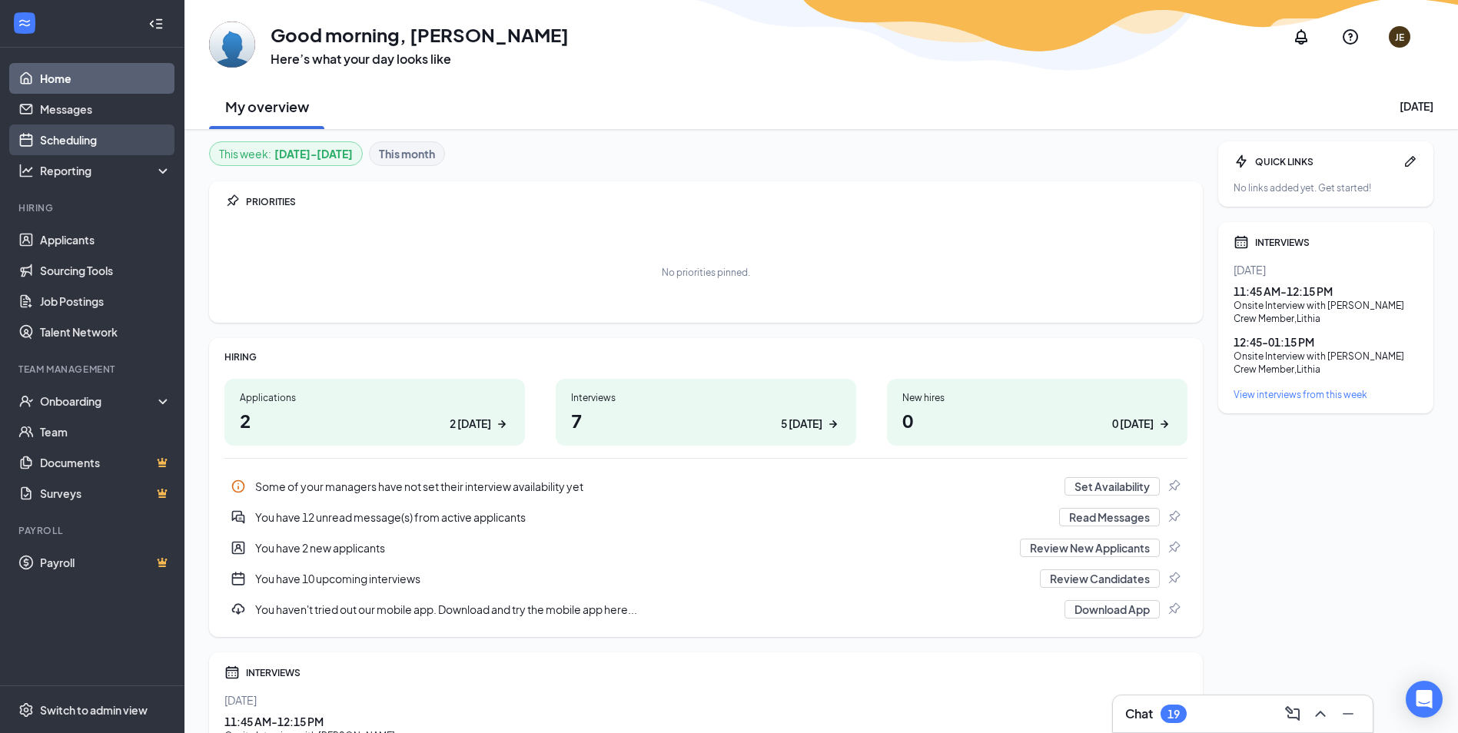
click at [125, 149] on link "Scheduling" at bounding box center [105, 140] width 131 height 31
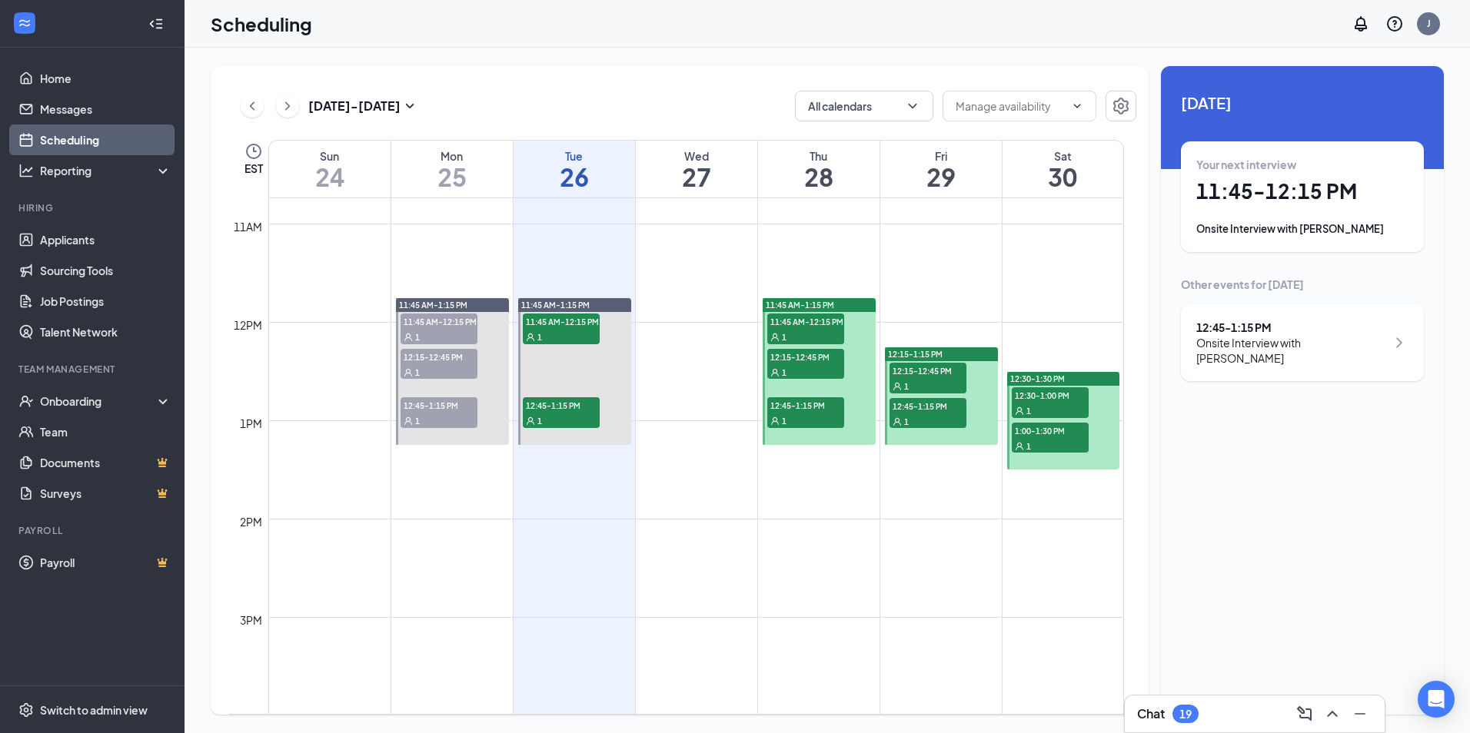
scroll to position [1063, 0]
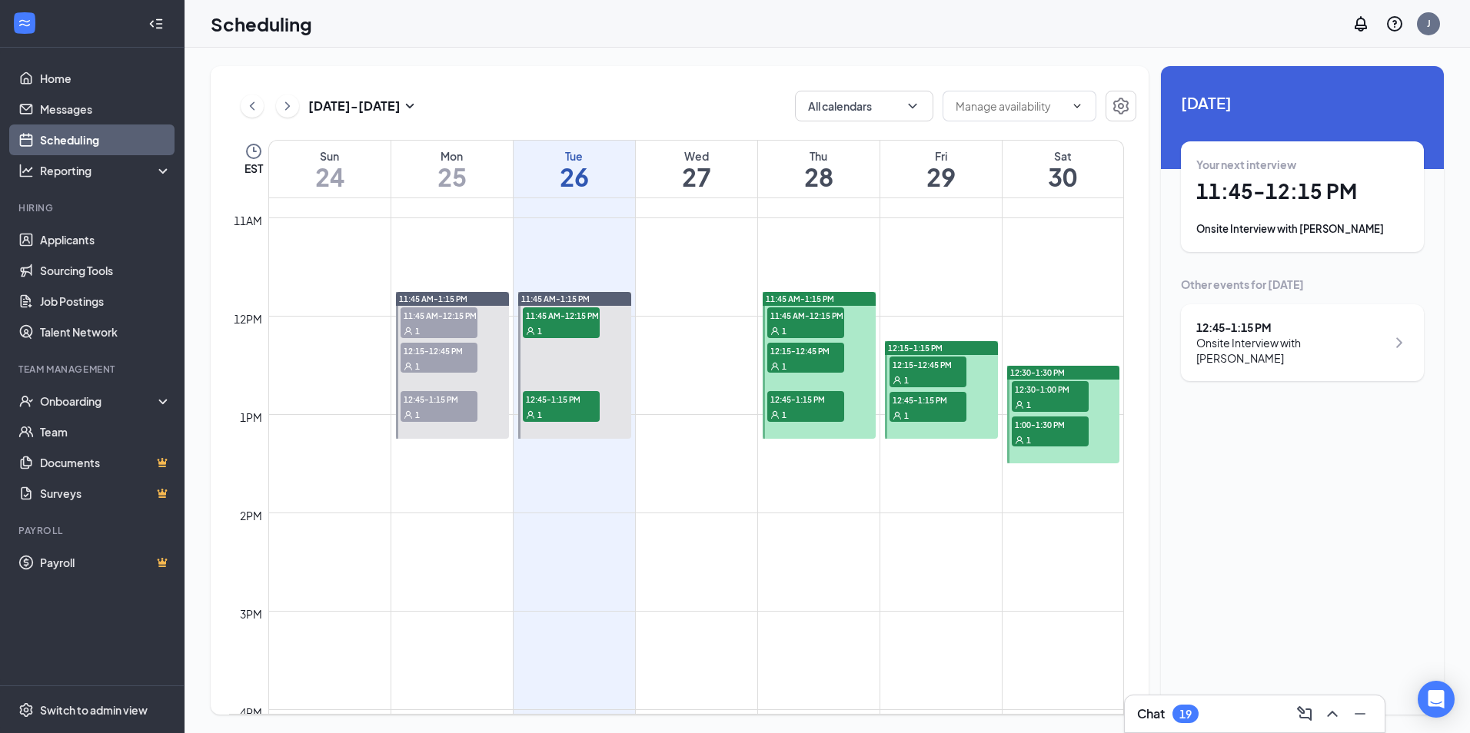
click at [969, 349] on div "12:15-1:15 PM" at bounding box center [941, 348] width 113 height 14
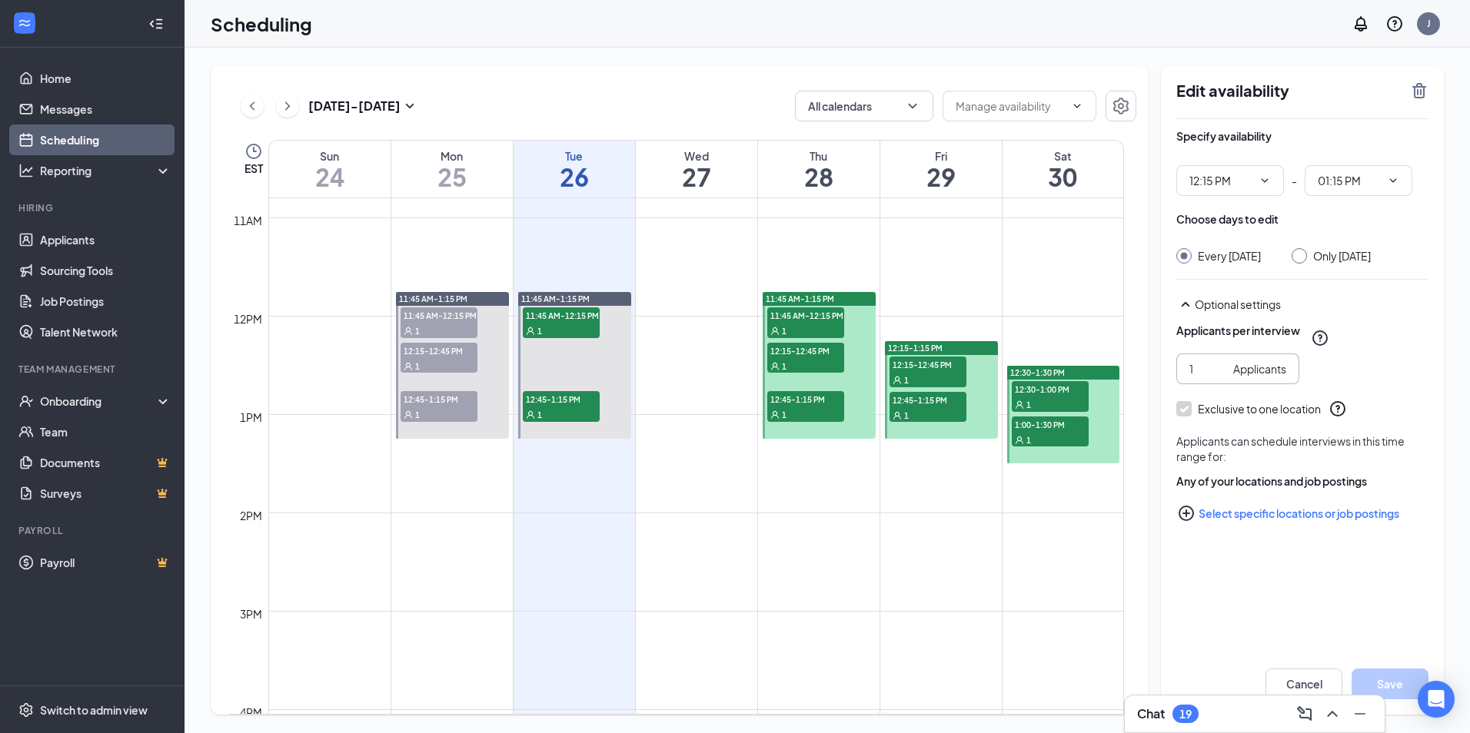
click at [1275, 367] on div "Applicants" at bounding box center [1259, 369] width 53 height 17
click at [1325, 341] on icon "QuestionInfo" at bounding box center [1320, 338] width 18 height 18
click at [769, 239] on td at bounding box center [696, 230] width 856 height 25
